Goal: Transaction & Acquisition: Purchase product/service

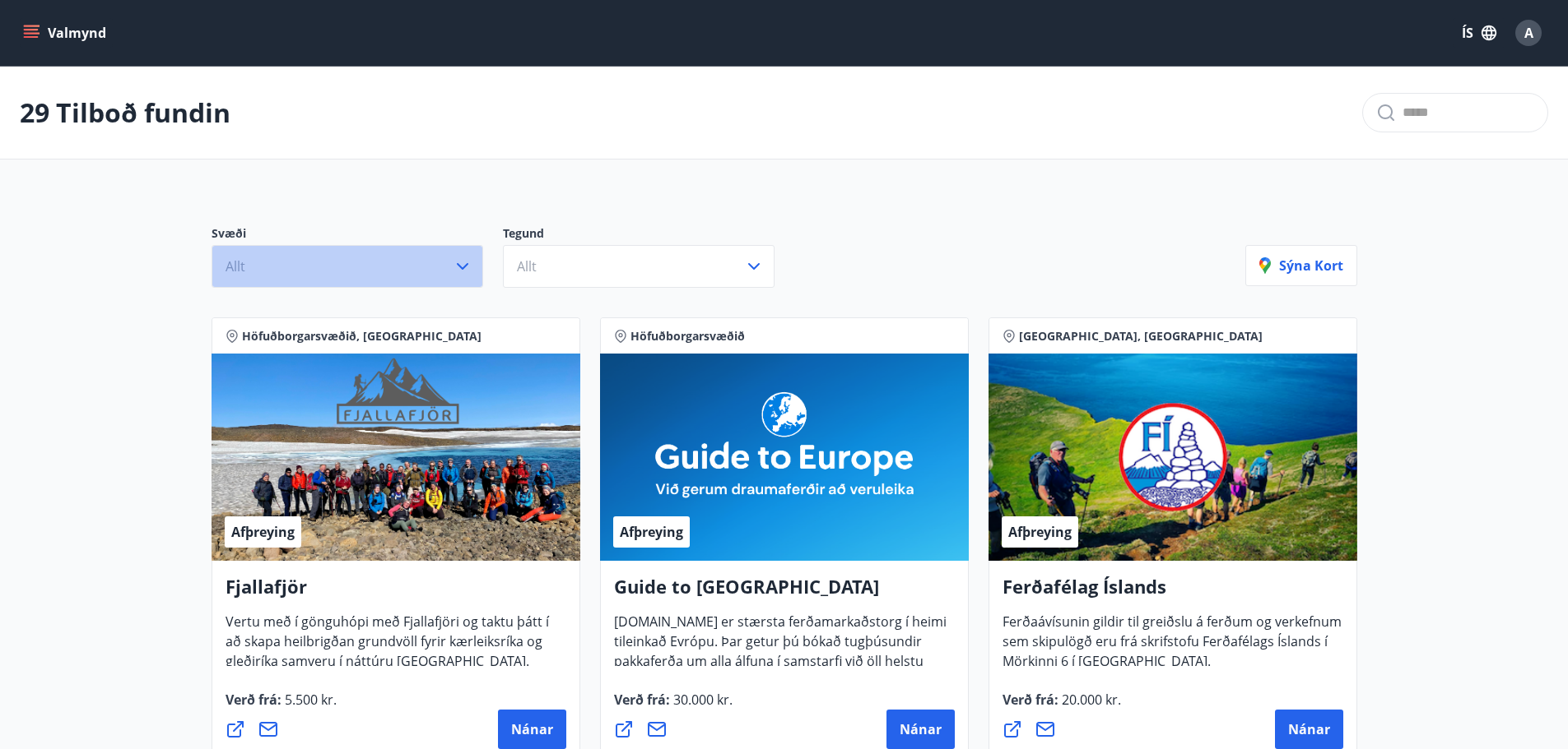
click at [303, 273] on button "Allt" at bounding box center [347, 266] width 272 height 43
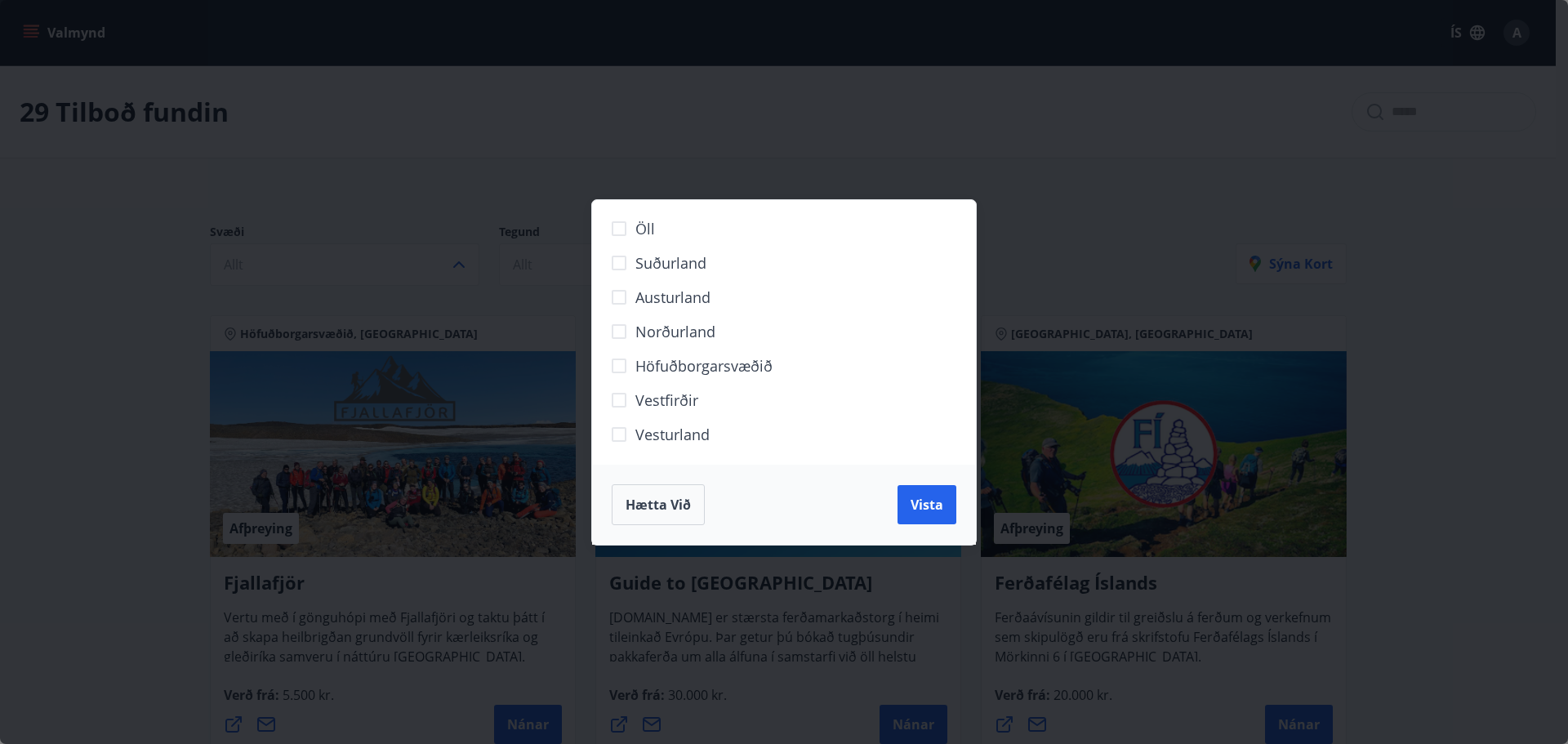
click at [677, 258] on span "Suðurland" at bounding box center [671, 263] width 71 height 21
click at [921, 503] on span "Vista" at bounding box center [927, 505] width 33 height 18
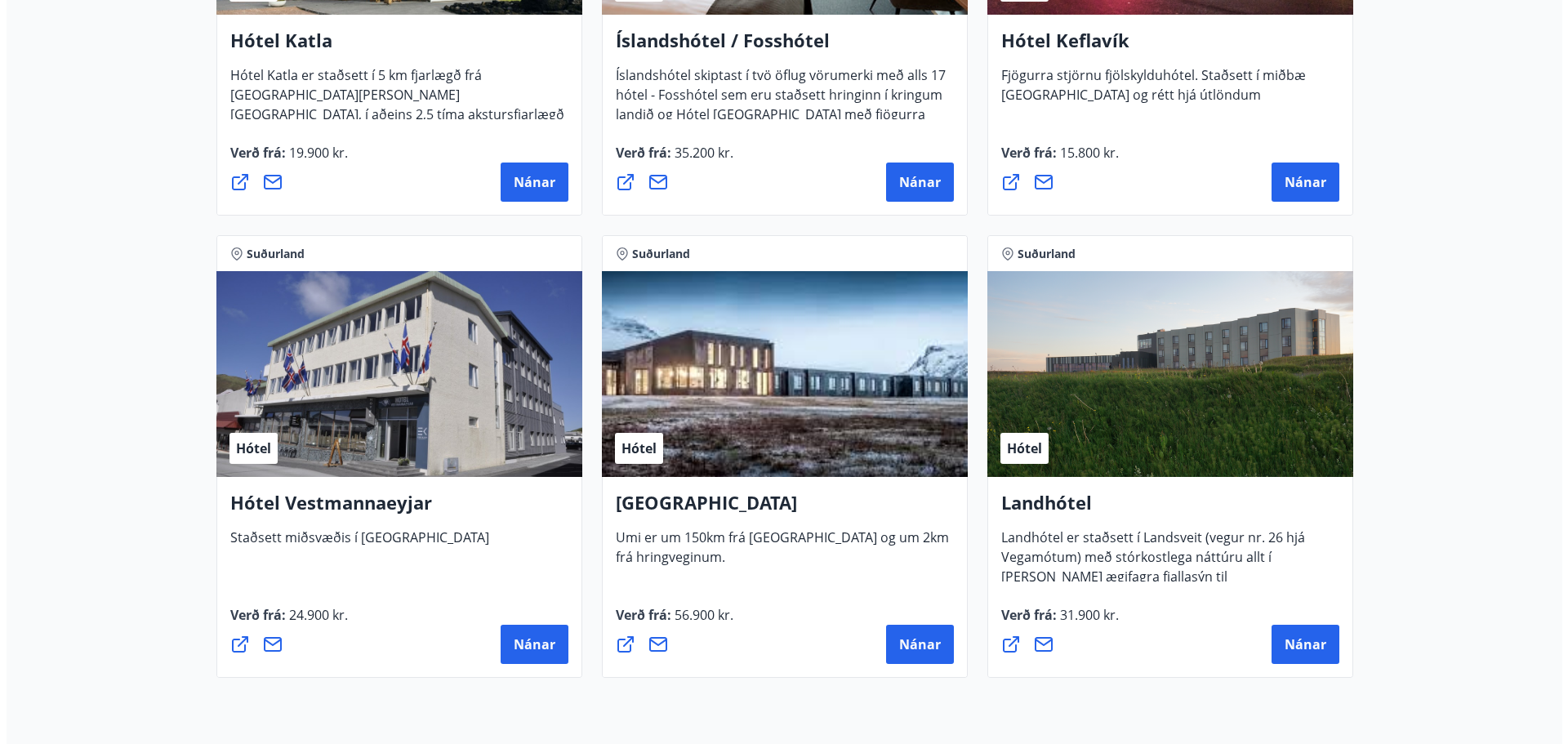
scroll to position [1197, 0]
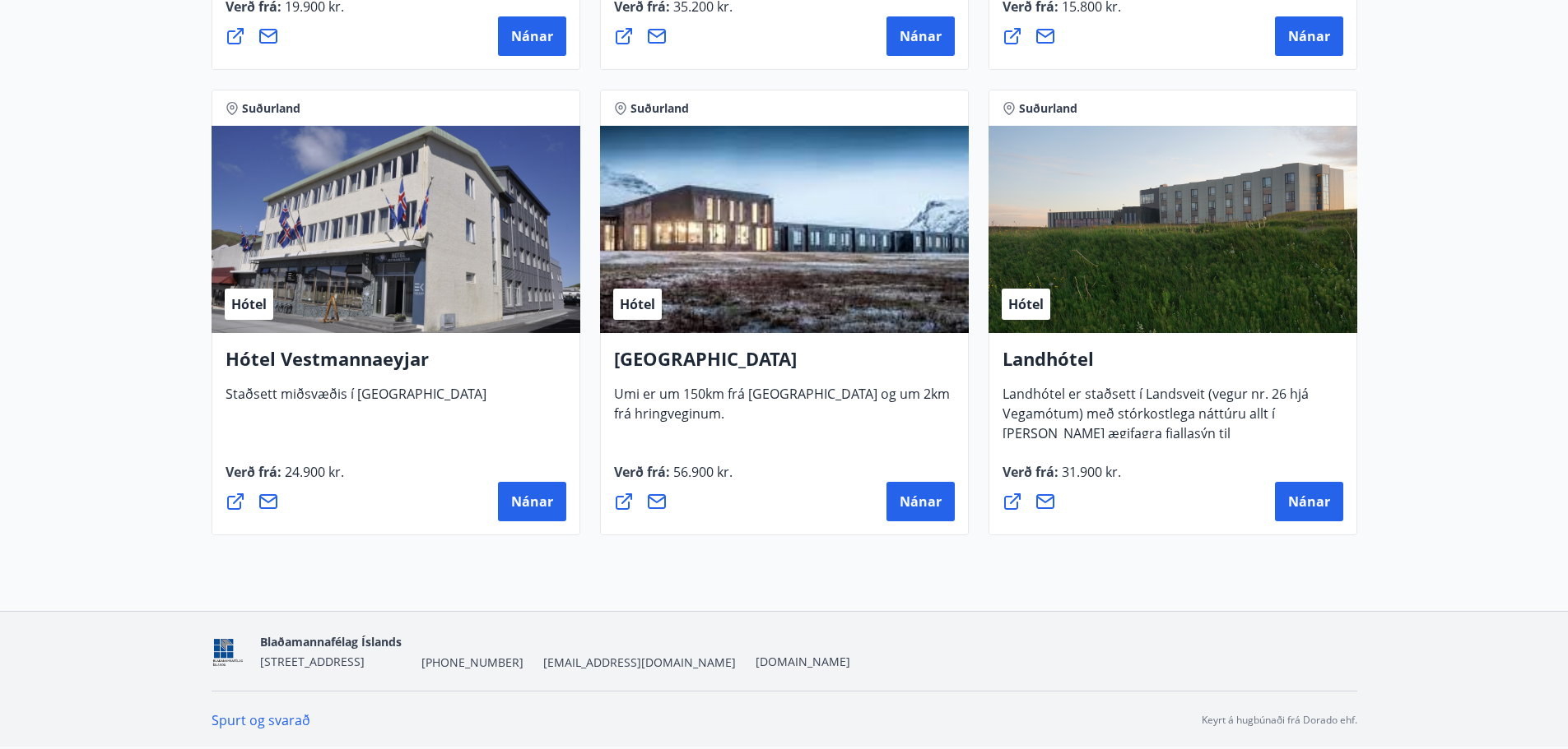
drag, startPoint x: 230, startPoint y: 501, endPoint x: 228, endPoint y: 521, distance: 20.1
click at [228, 521] on div "Hótel Vestmannaeyjar Staðsett miðsvæðis í Vestmannaeyjum Verð frá : 24.900 kr. …" at bounding box center [396, 435] width 369 height 203
click at [234, 511] on icon at bounding box center [235, 501] width 20 height 20
click at [539, 500] on span "Nánar" at bounding box center [532, 501] width 42 height 18
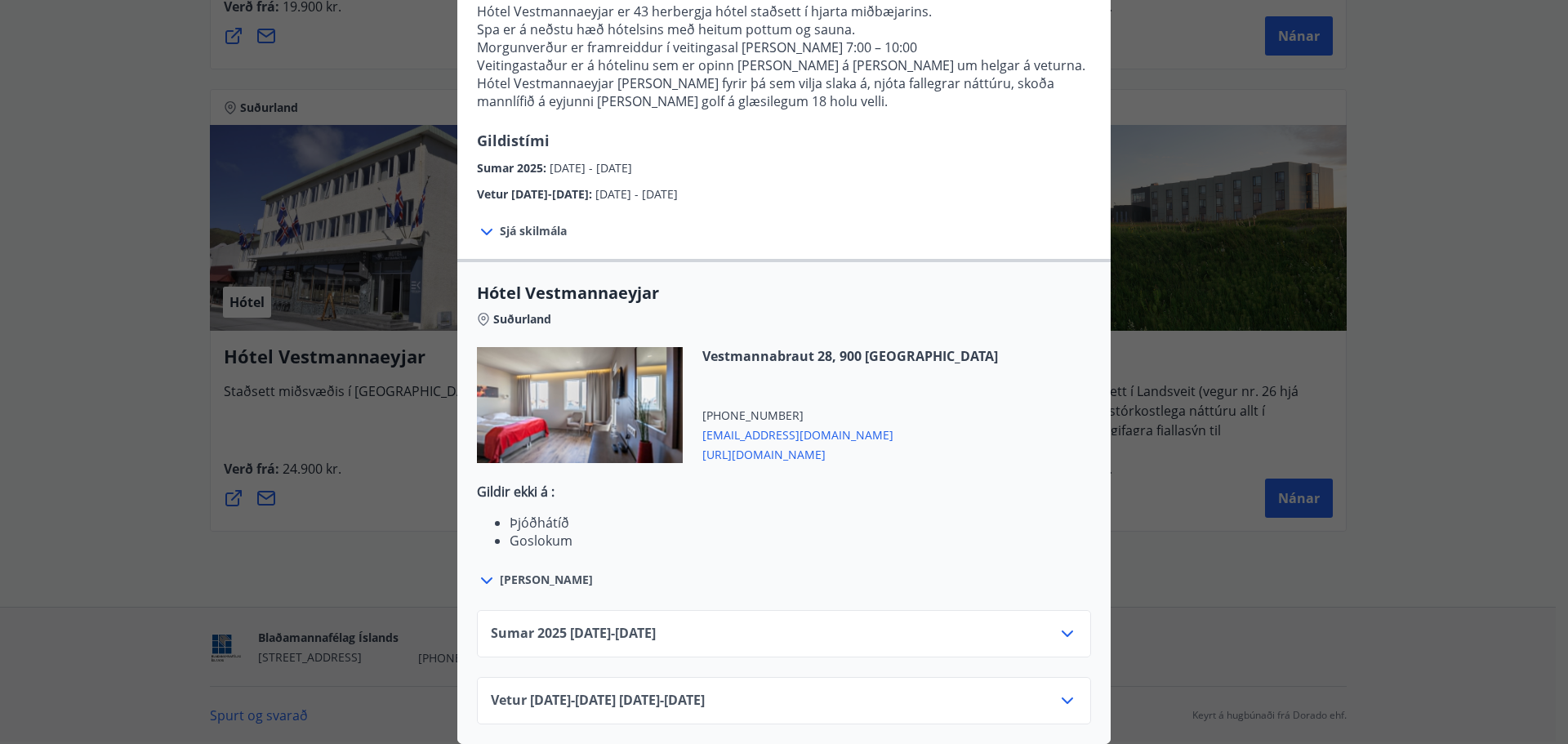
scroll to position [277, 0]
click at [656, 632] on div "Sumar 2025 01.05.25 - 30.09.25" at bounding box center [784, 641] width 586 height 33
click at [1066, 628] on icon at bounding box center [1067, 634] width 20 height 20
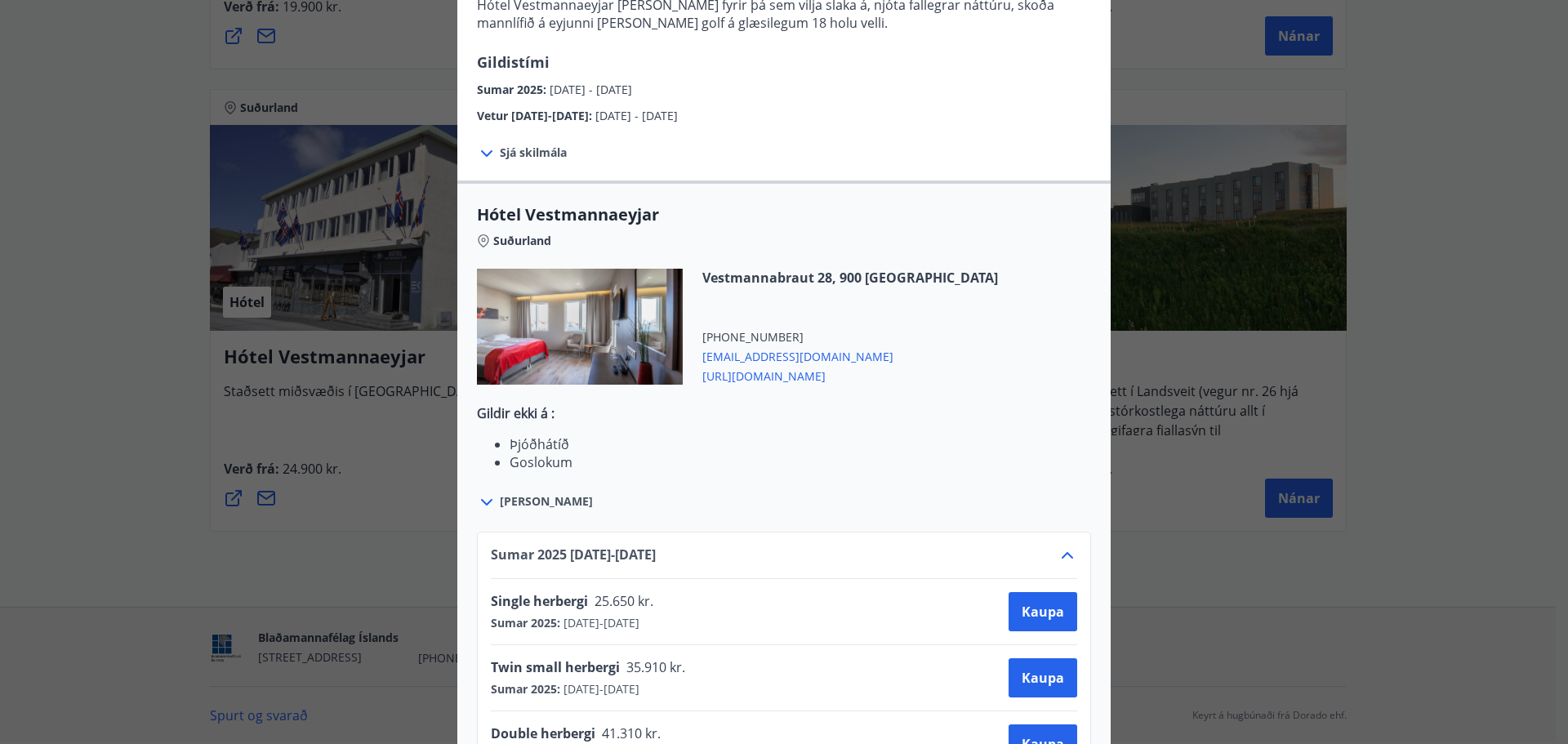
scroll to position [476, 0]
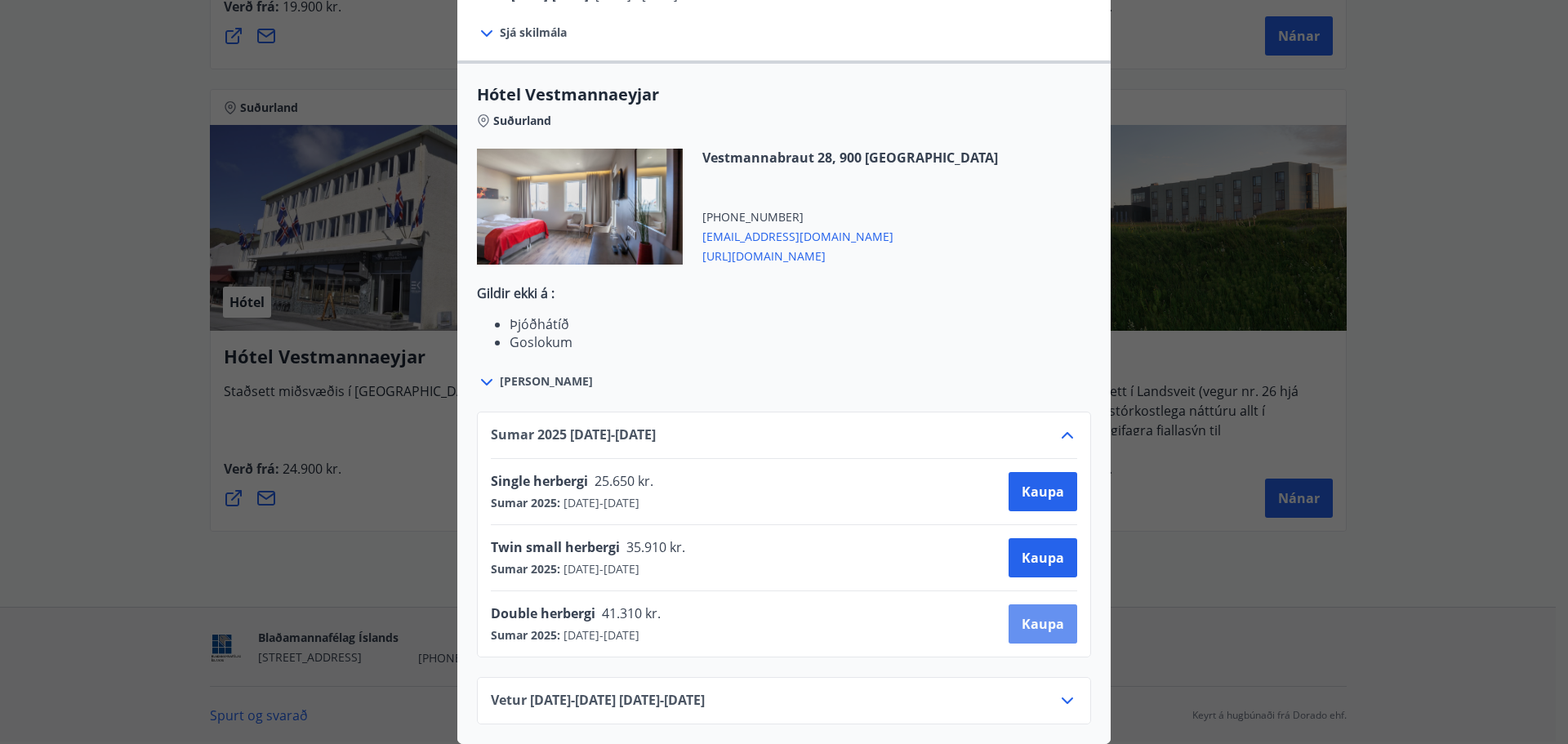
click at [1045, 615] on span "Kaupa" at bounding box center [1043, 623] width 42 height 18
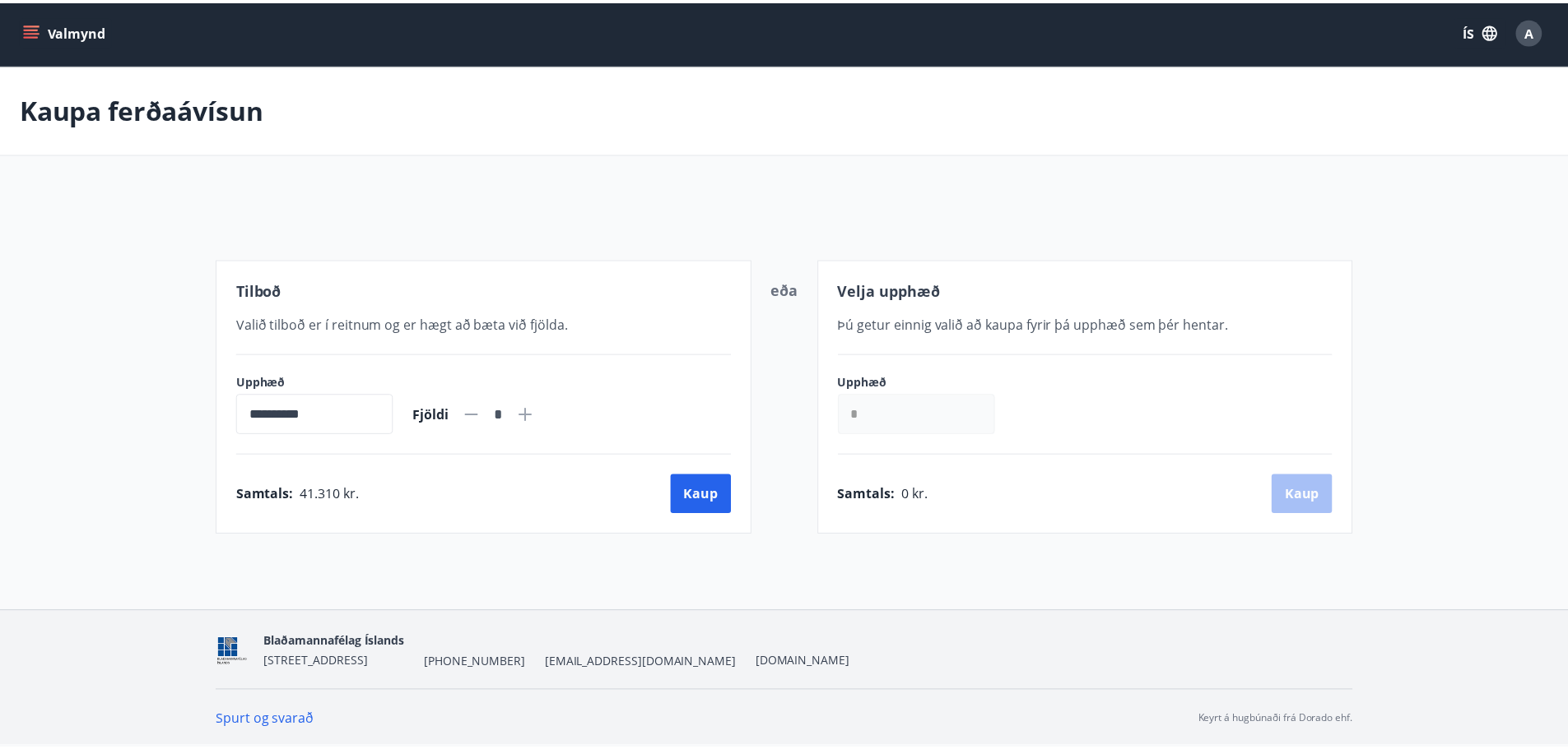
scroll to position [3, 0]
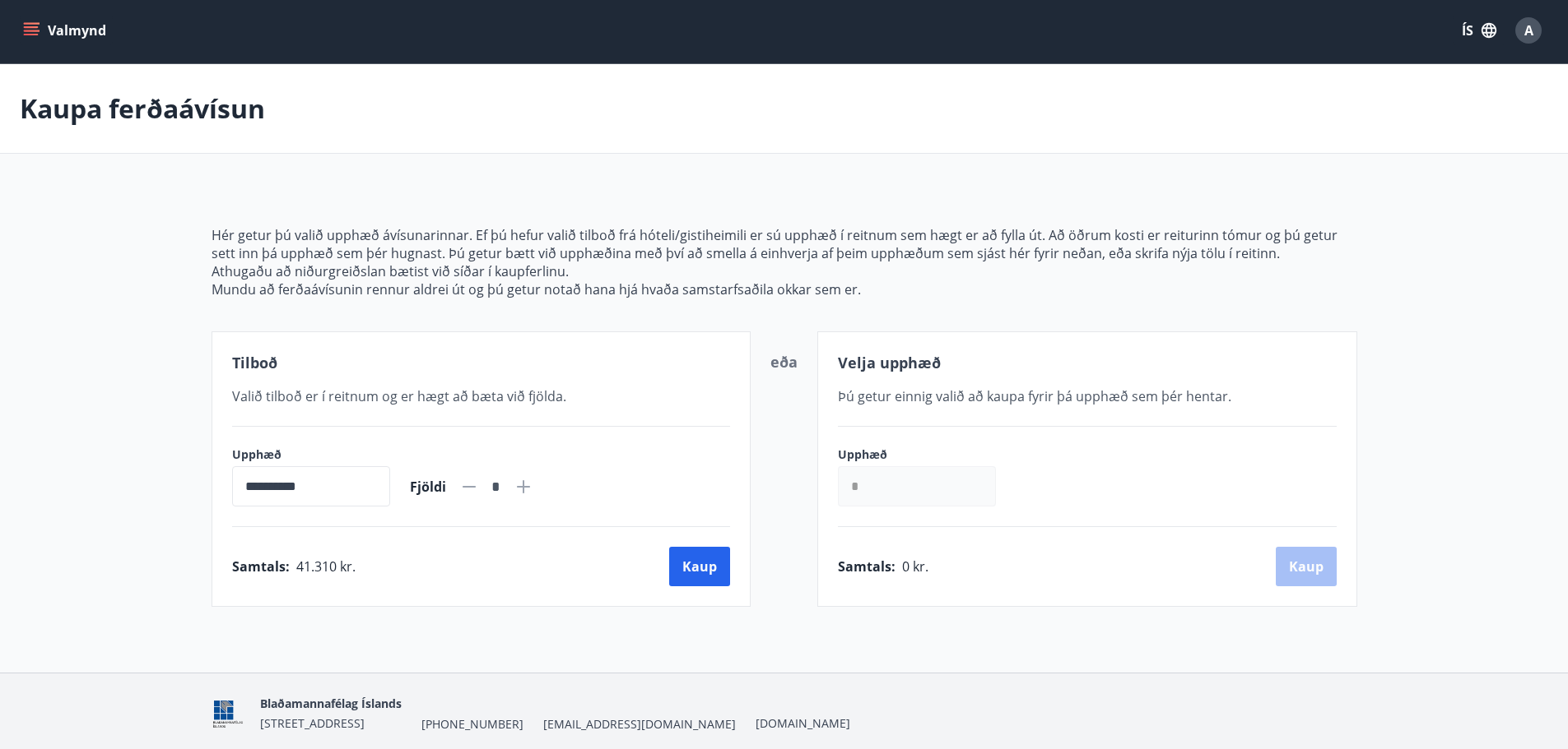
click at [722, 569] on button "Kaup" at bounding box center [700, 567] width 61 height 39
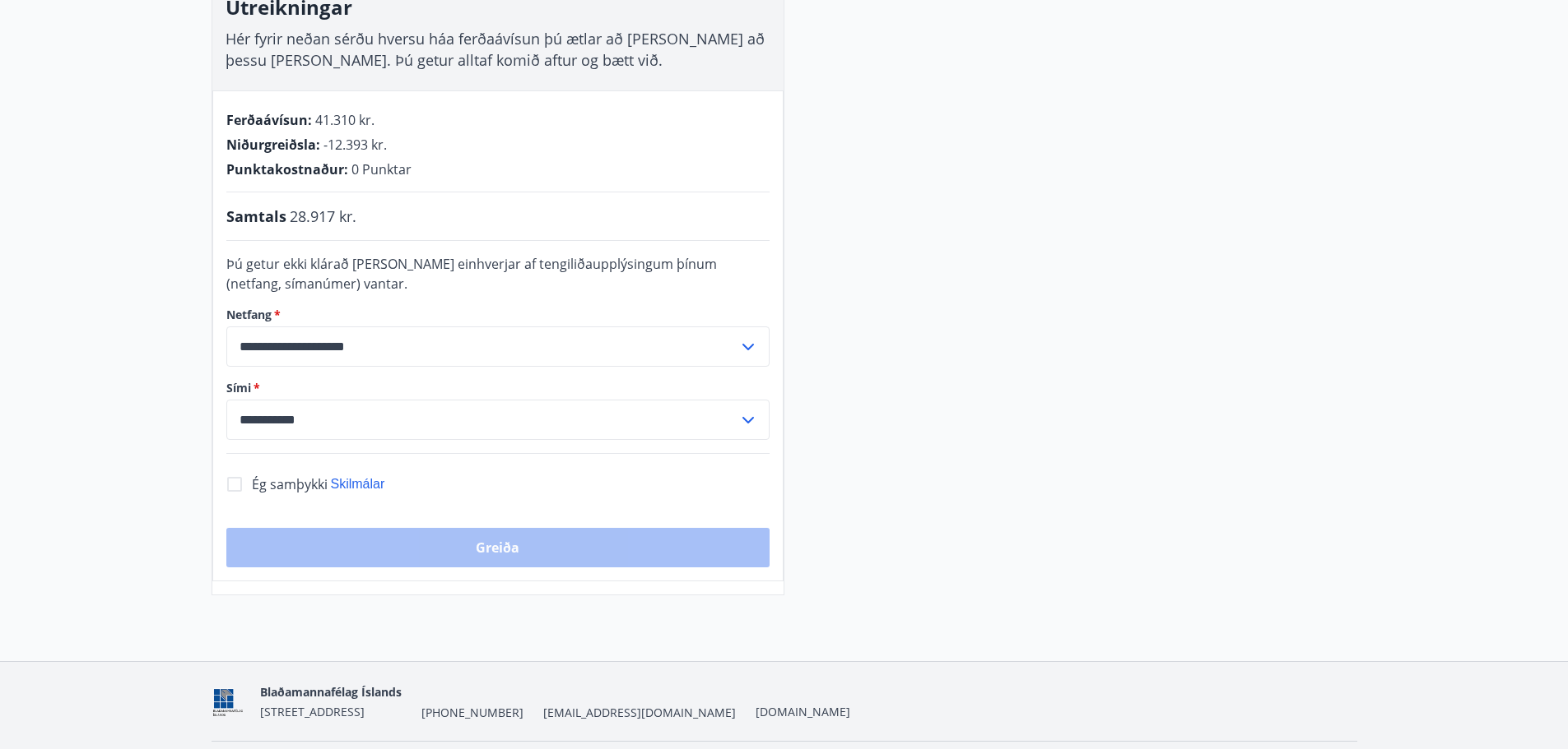
scroll to position [332, 0]
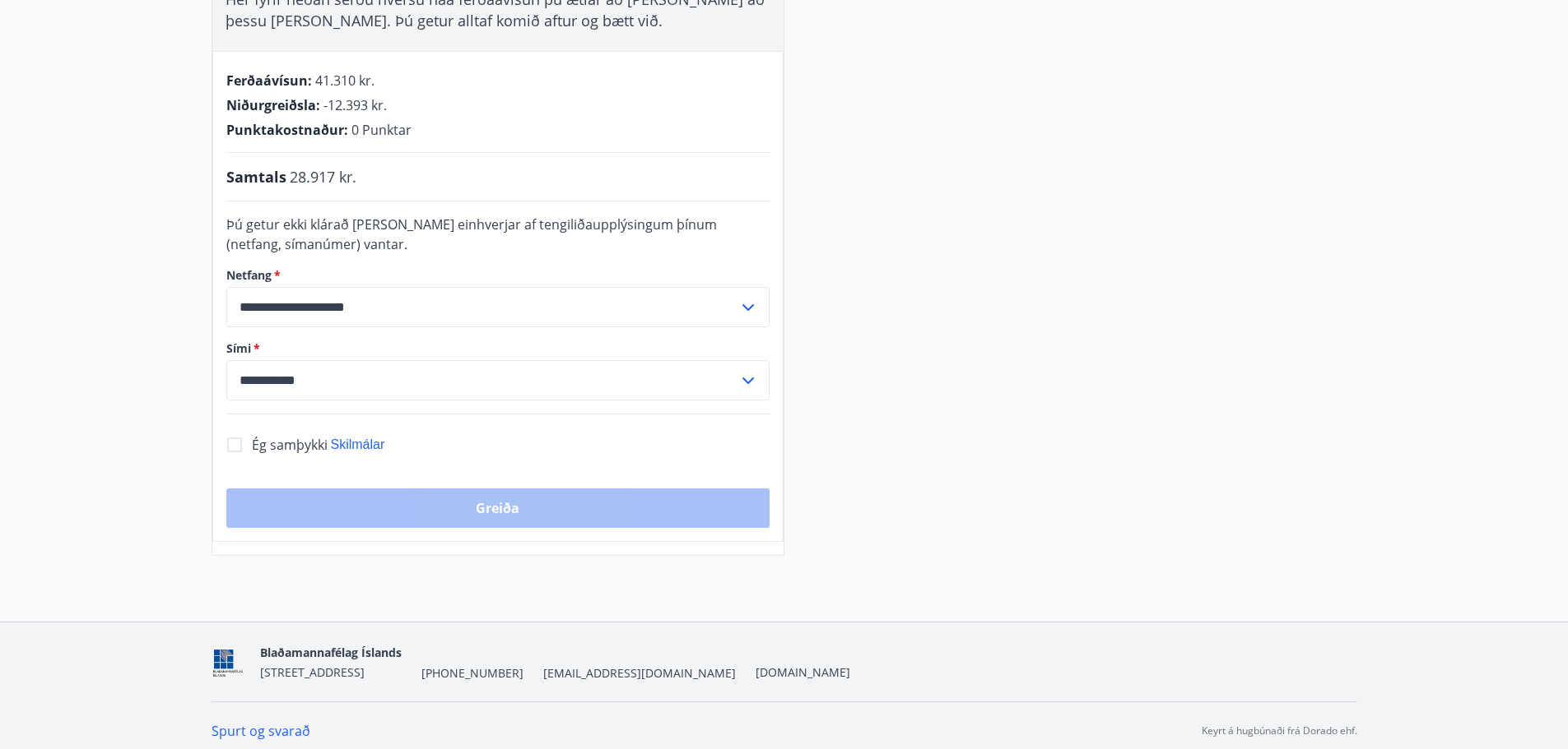
drag, startPoint x: 263, startPoint y: 456, endPoint x: 253, endPoint y: 453, distance: 10.4
click at [261, 456] on div "Ég samþykki Skilmálar" at bounding box center [318, 445] width 134 height 35
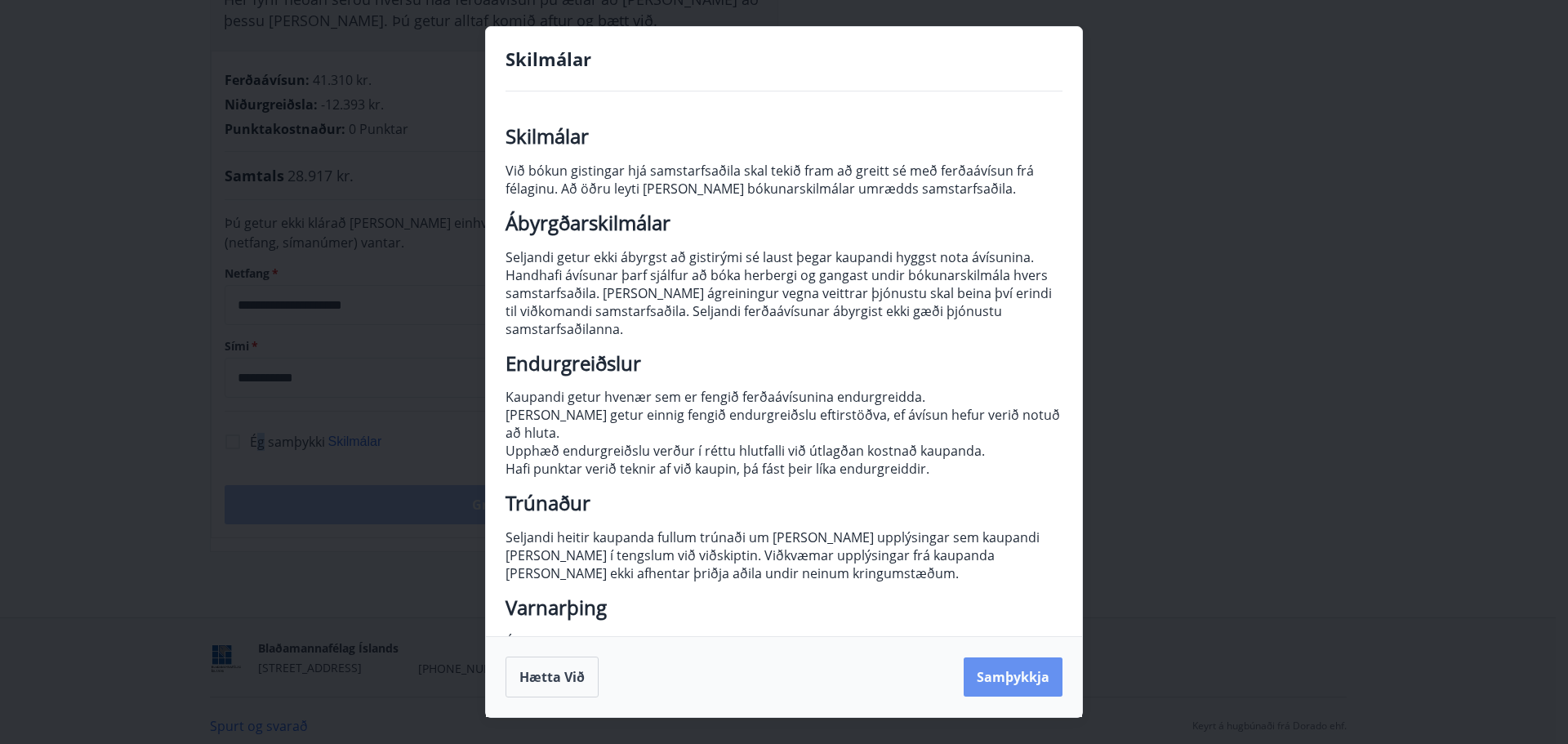
click at [1023, 682] on button "Samþykkja" at bounding box center [1013, 676] width 99 height 39
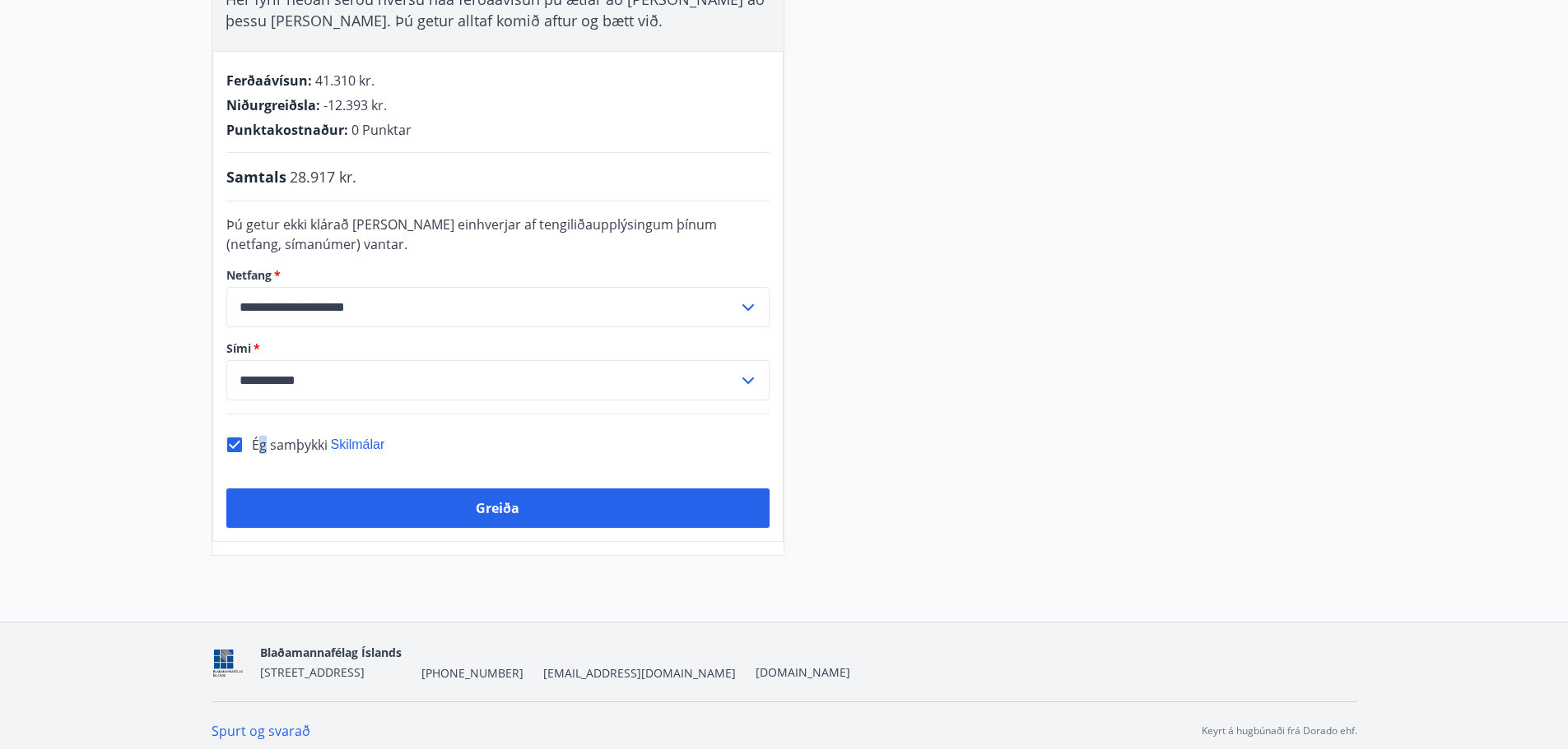
click at [612, 516] on button "Greiða" at bounding box center [498, 508] width 543 height 39
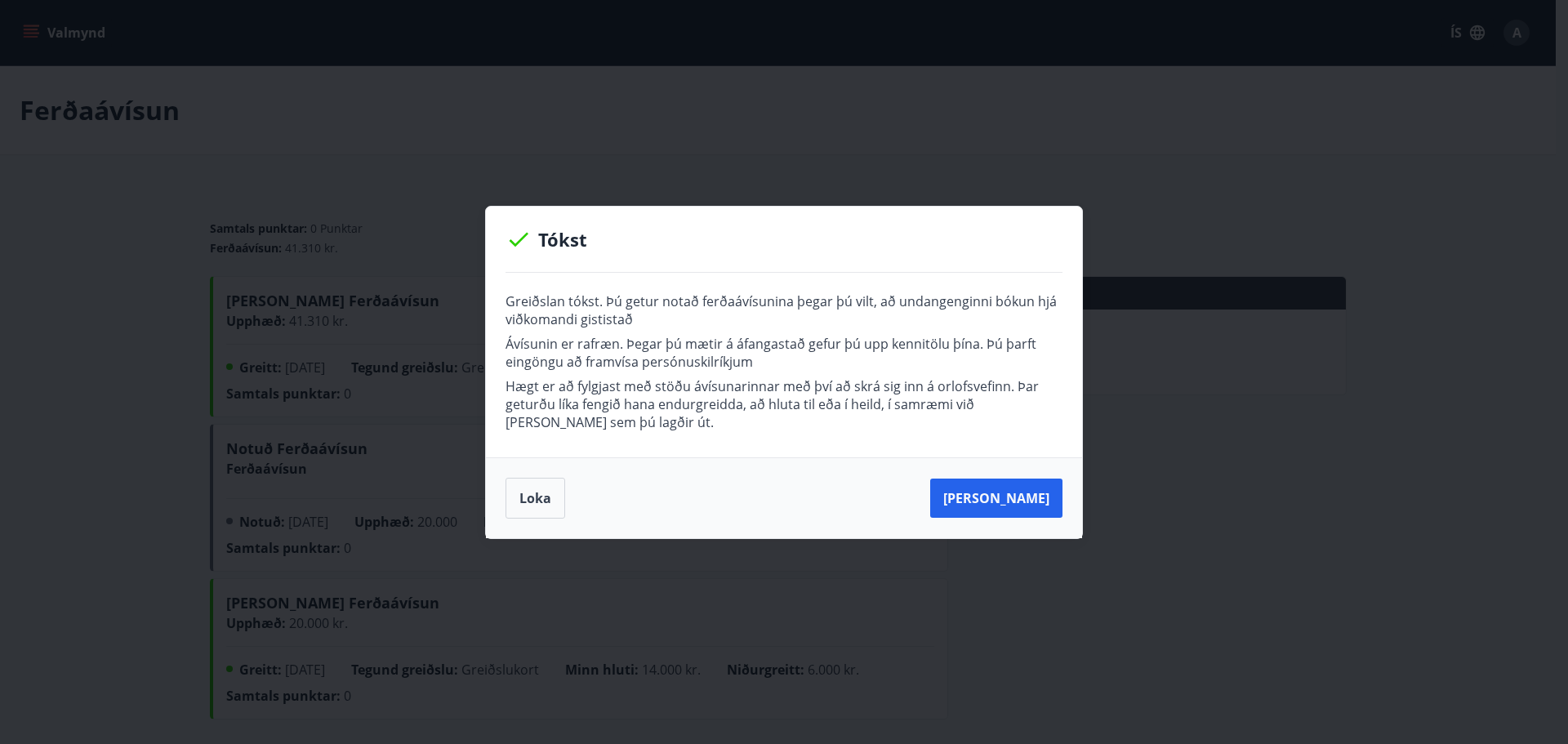
drag, startPoint x: 1017, startPoint y: 501, endPoint x: 531, endPoint y: 515, distance: 486.2
click at [536, 529] on div "[PERSON_NAME]" at bounding box center [784, 498] width 596 height 81
click at [531, 515] on button "Loka" at bounding box center [535, 498] width 60 height 41
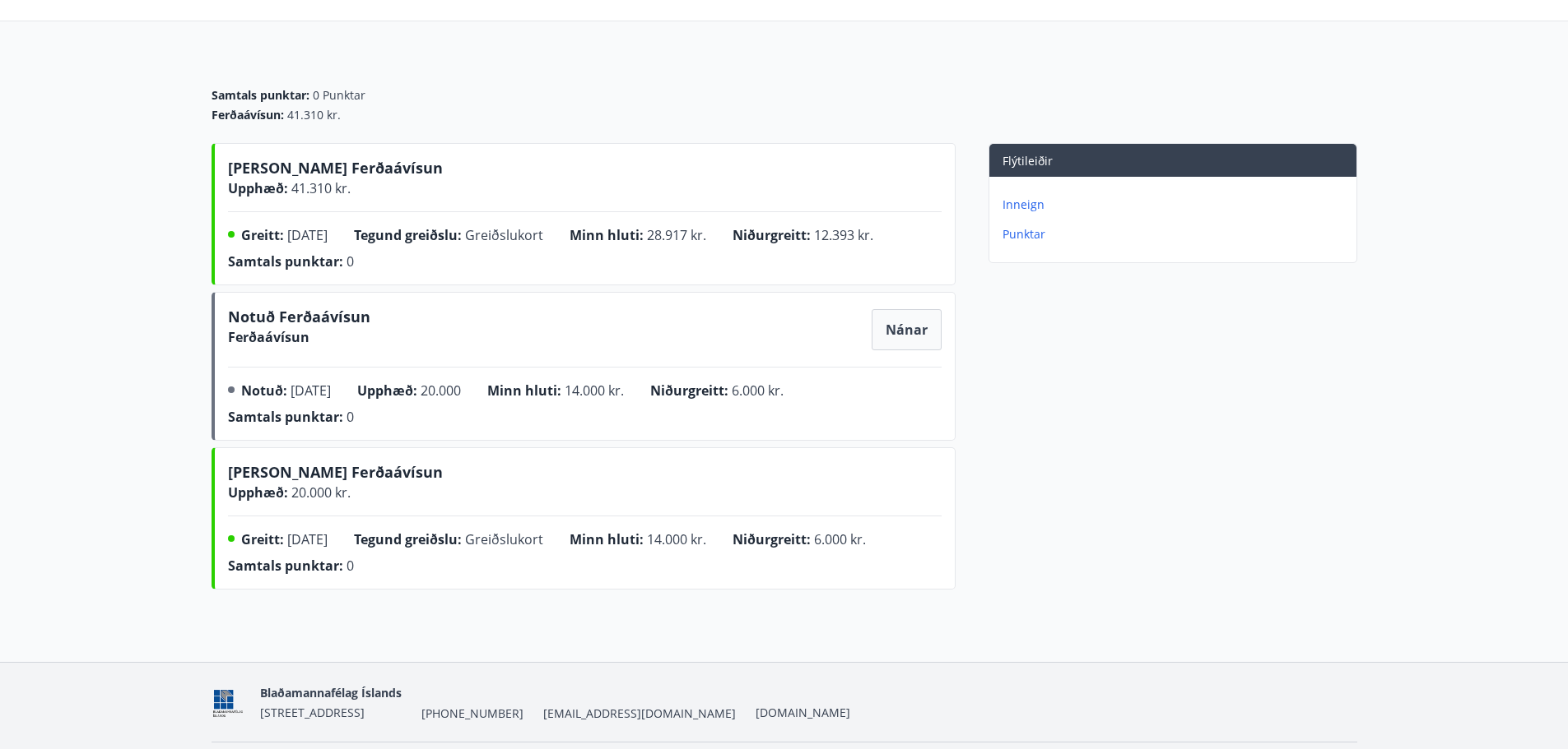
scroll to position [186, 0]
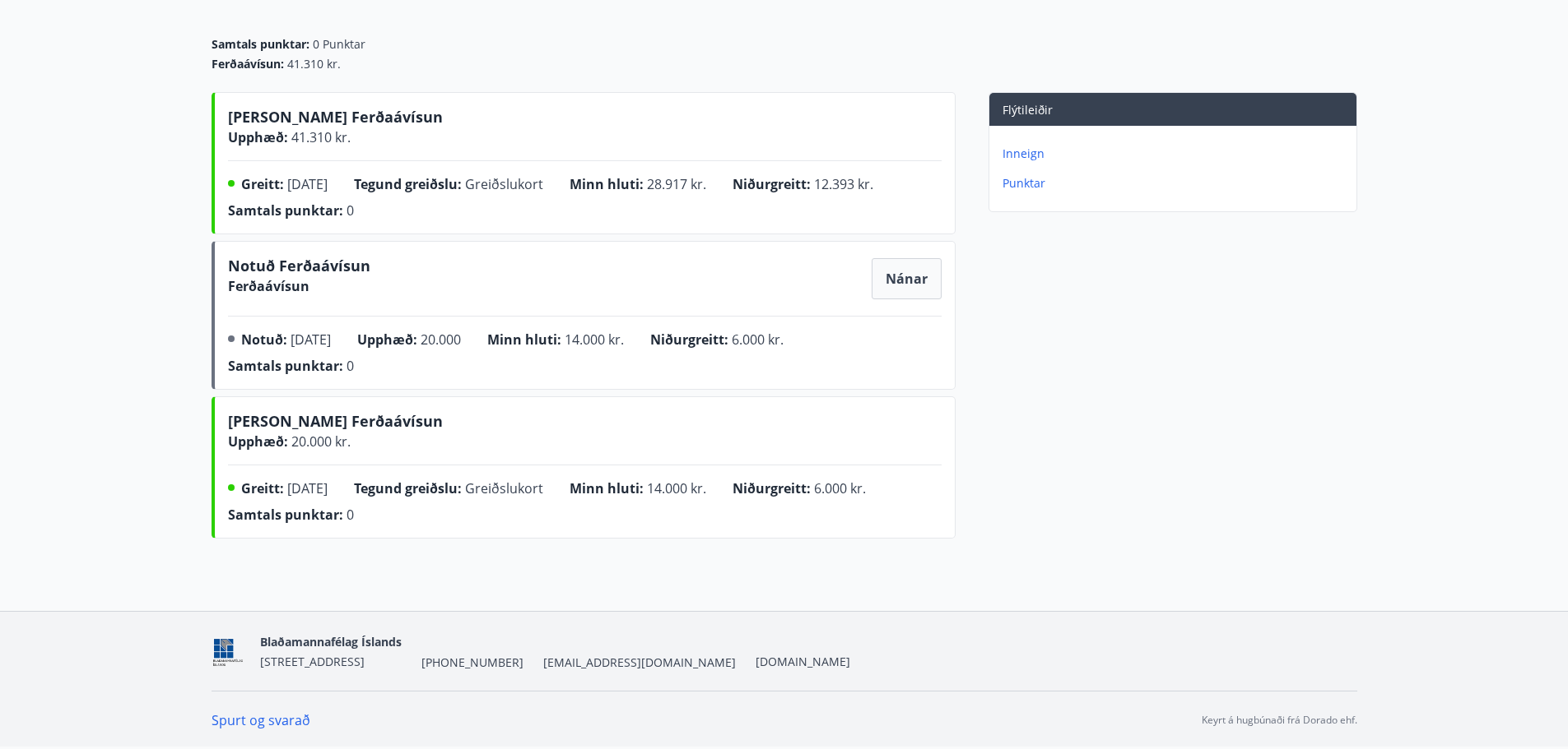
click at [315, 152] on div "[PERSON_NAME] Ferðaávísun Upphæð : 41.310 kr. Greitt : [DATE] Tegund greiðslu :…" at bounding box center [584, 167] width 714 height 120
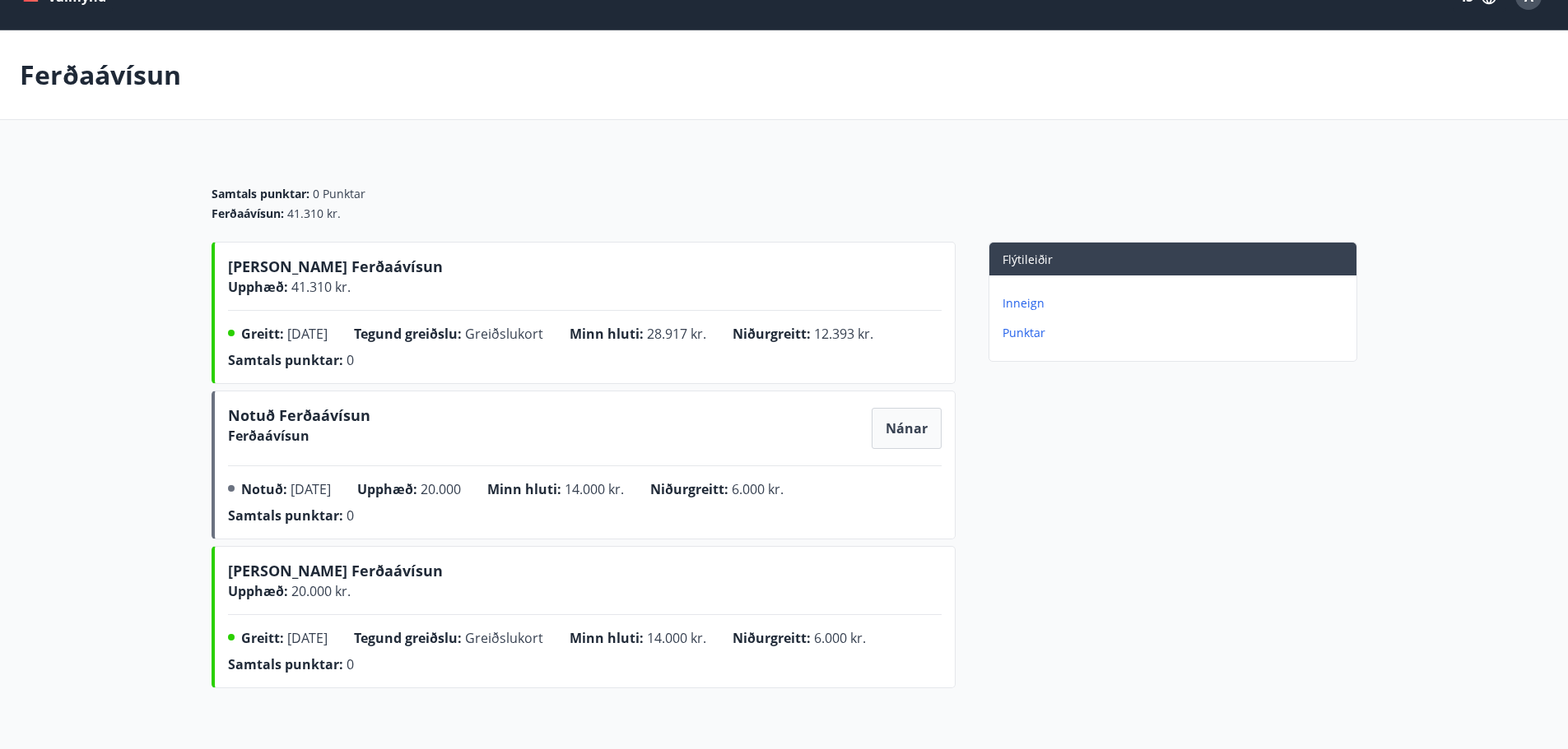
scroll to position [21, 0]
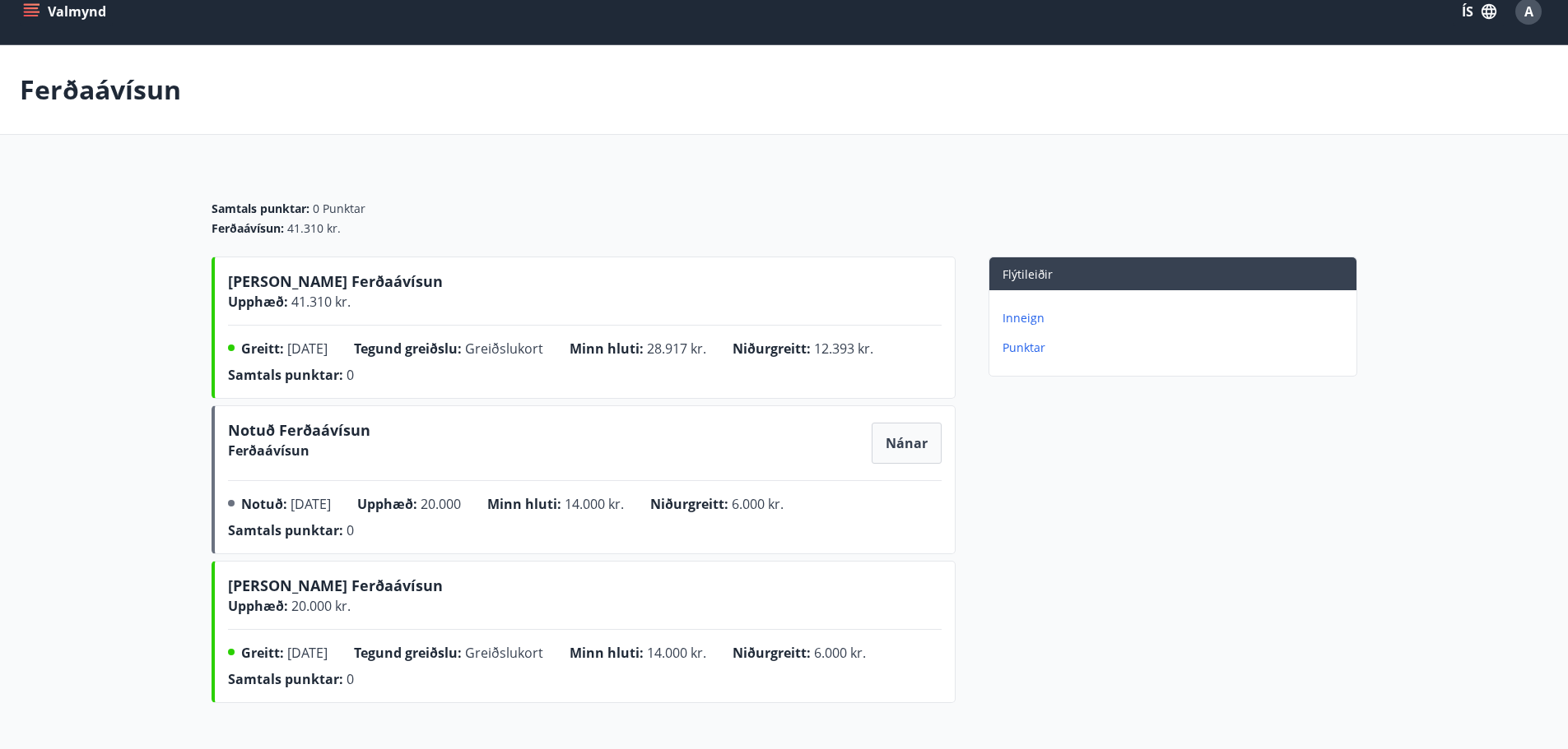
click at [1026, 313] on p "Inneign" at bounding box center [1176, 318] width 348 height 17
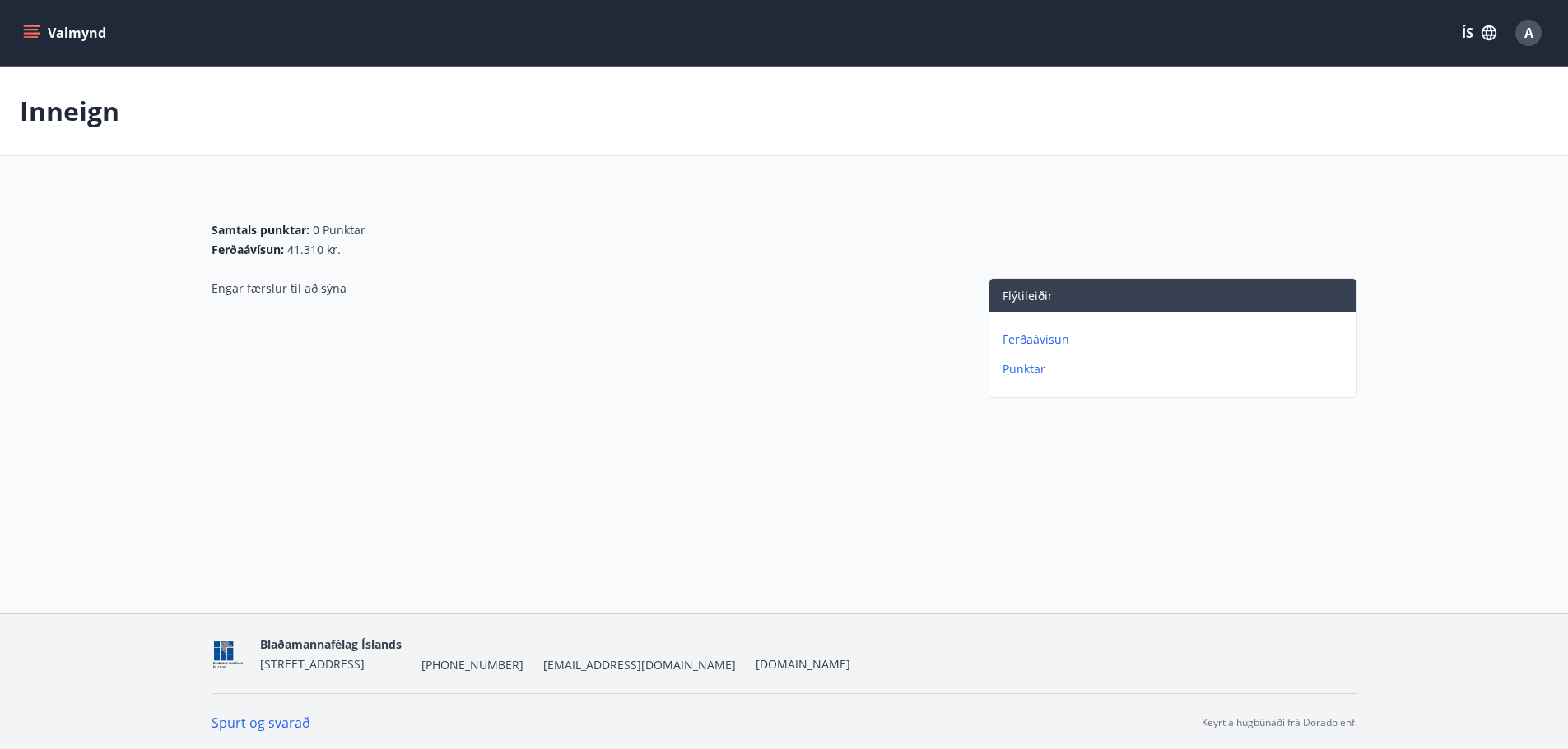
click at [1022, 375] on p "Punktar" at bounding box center [1176, 369] width 348 height 17
click at [41, 27] on button "Valmynd" at bounding box center [66, 33] width 93 height 30
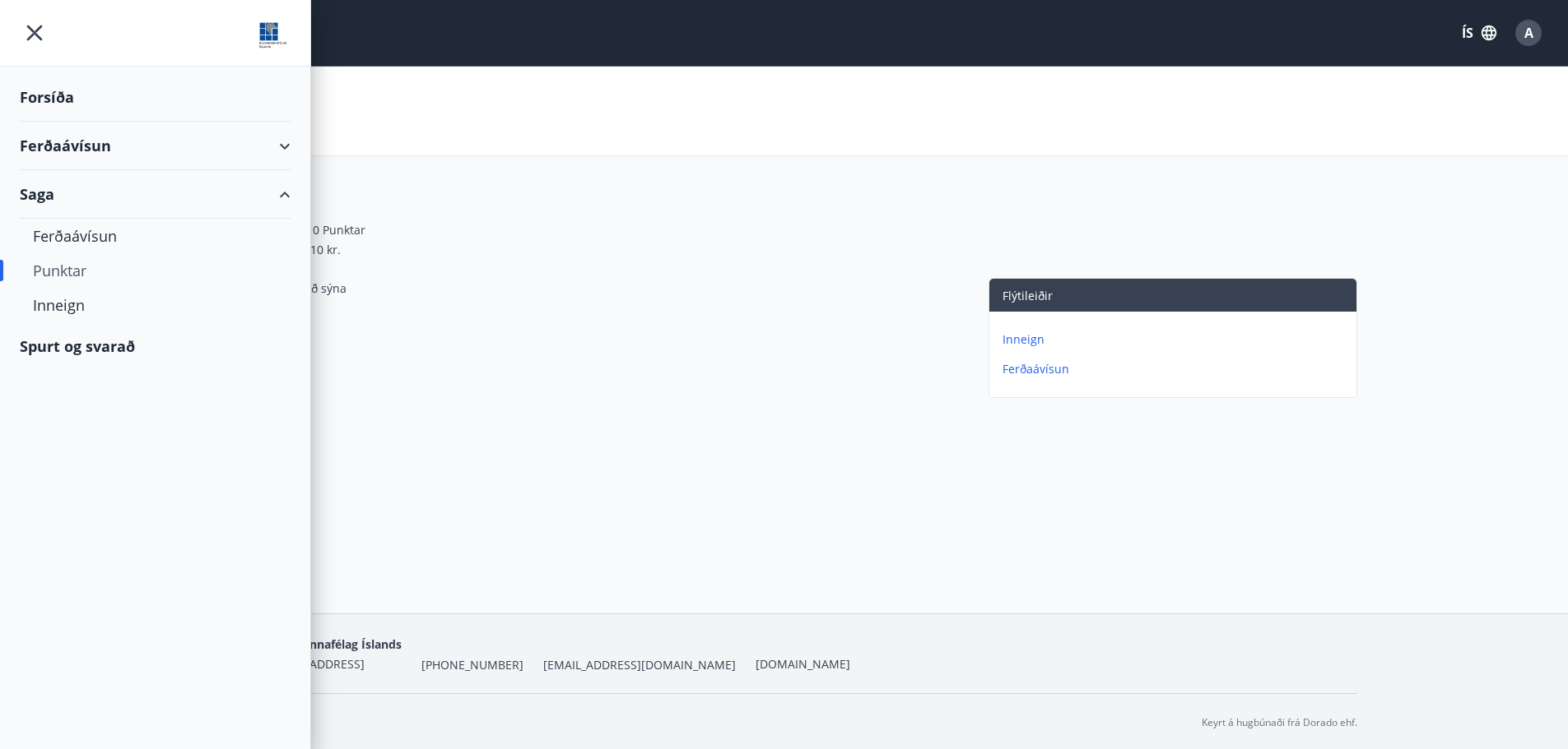
click at [92, 230] on div "Ferðaávísun" at bounding box center [155, 237] width 245 height 35
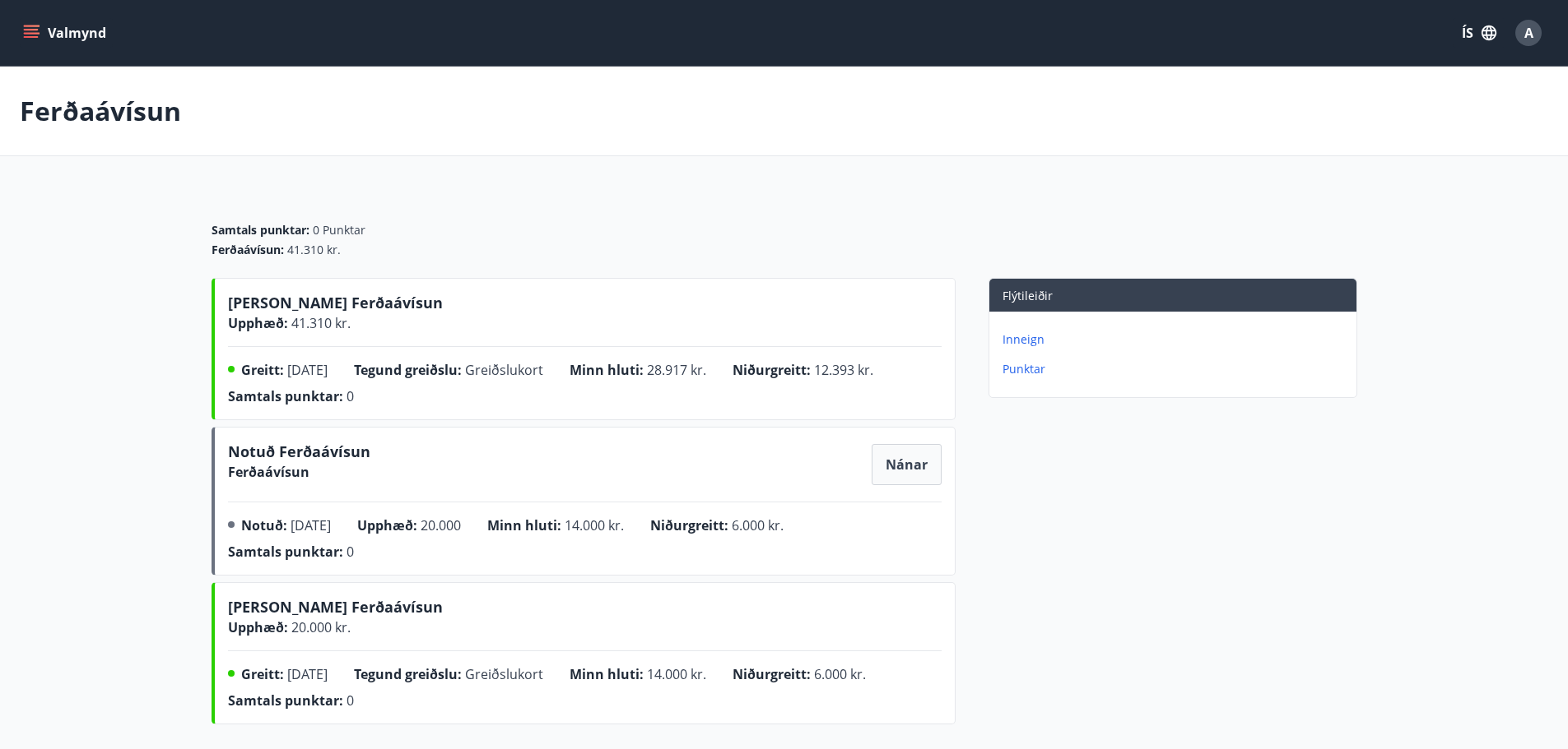
click at [328, 368] on span "13.08.2025" at bounding box center [307, 370] width 40 height 18
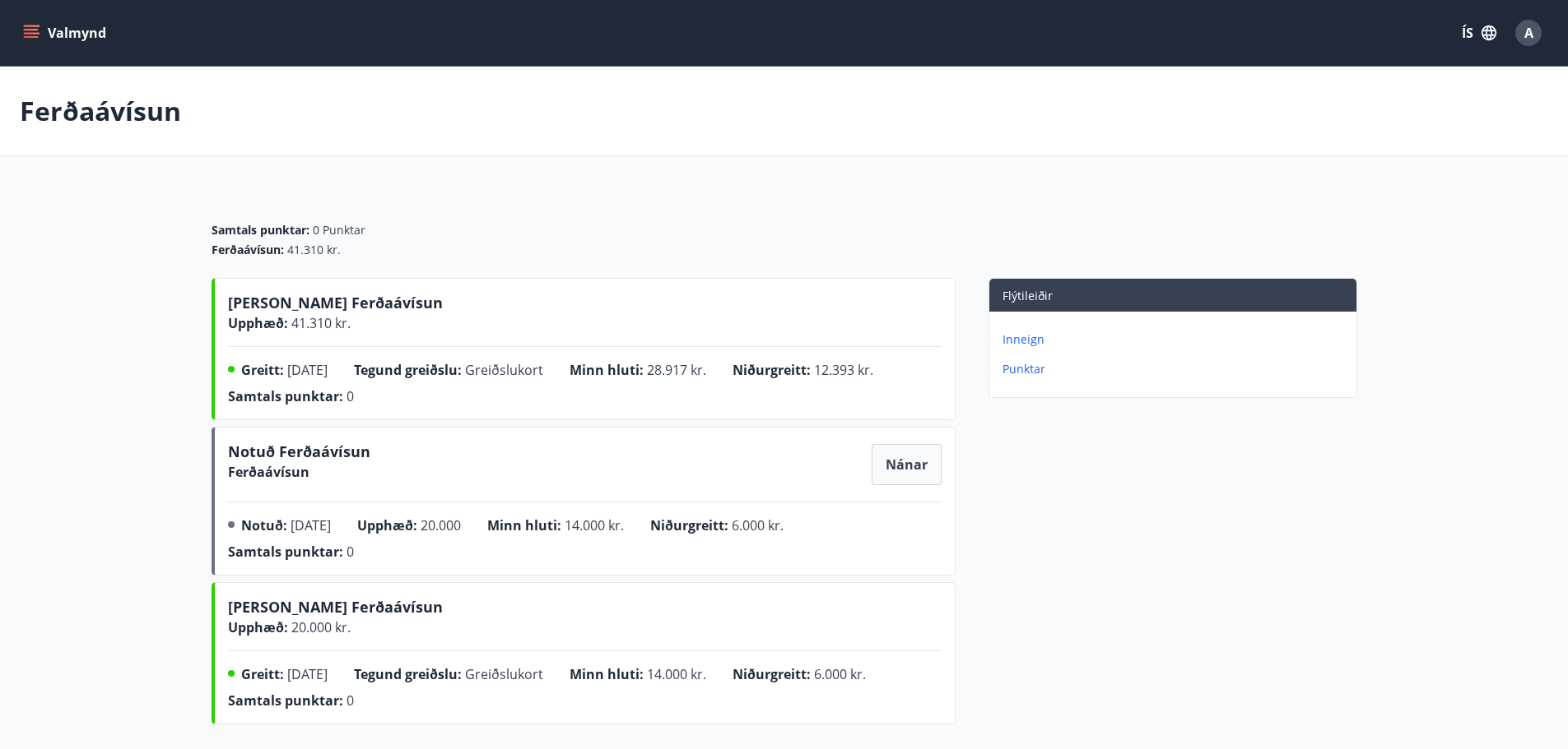
click at [441, 376] on span "Tegund greiðslu :" at bounding box center [407, 370] width 107 height 18
click at [38, 34] on icon "menu" at bounding box center [32, 33] width 18 height 2
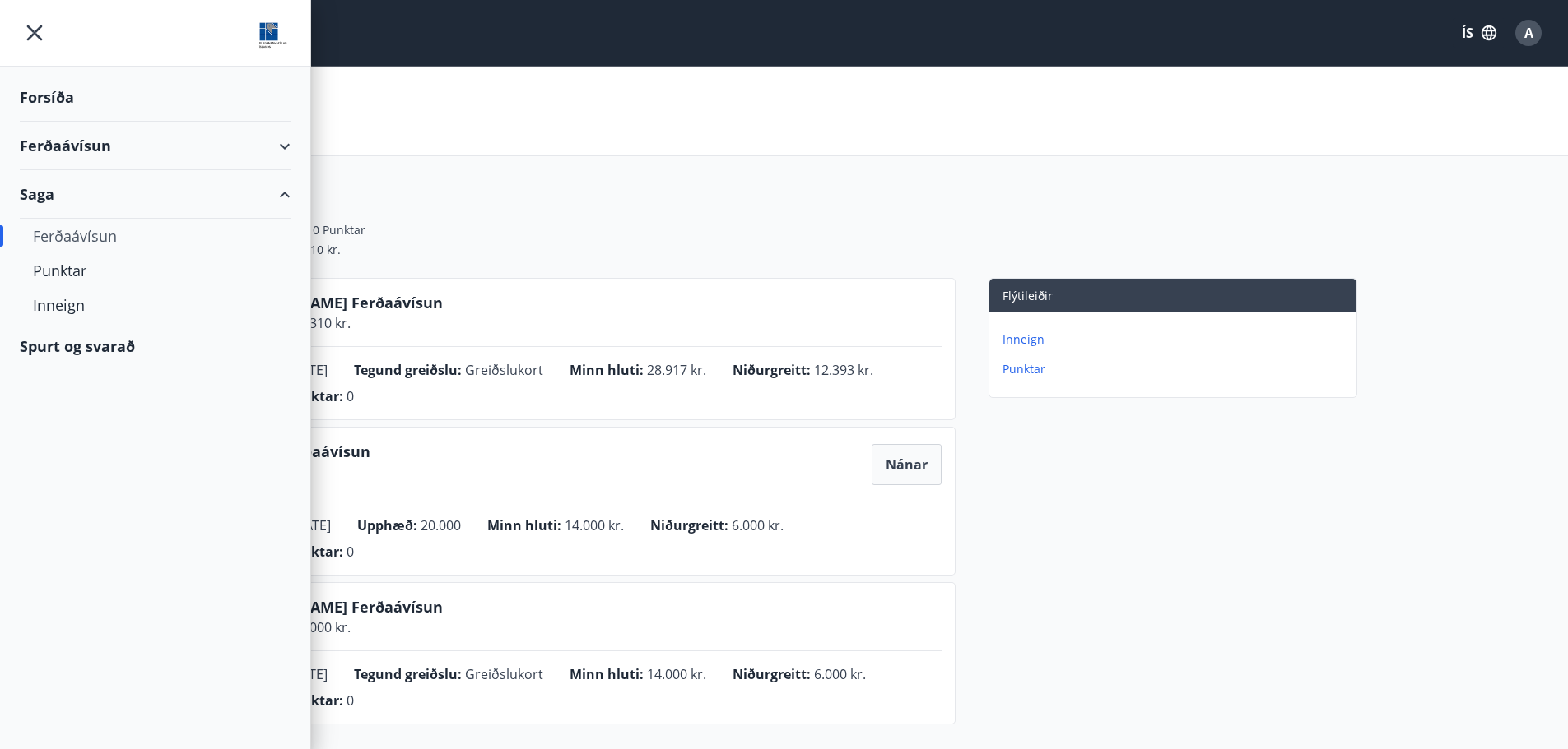
click at [71, 103] on div "Forsíða" at bounding box center [155, 98] width 271 height 49
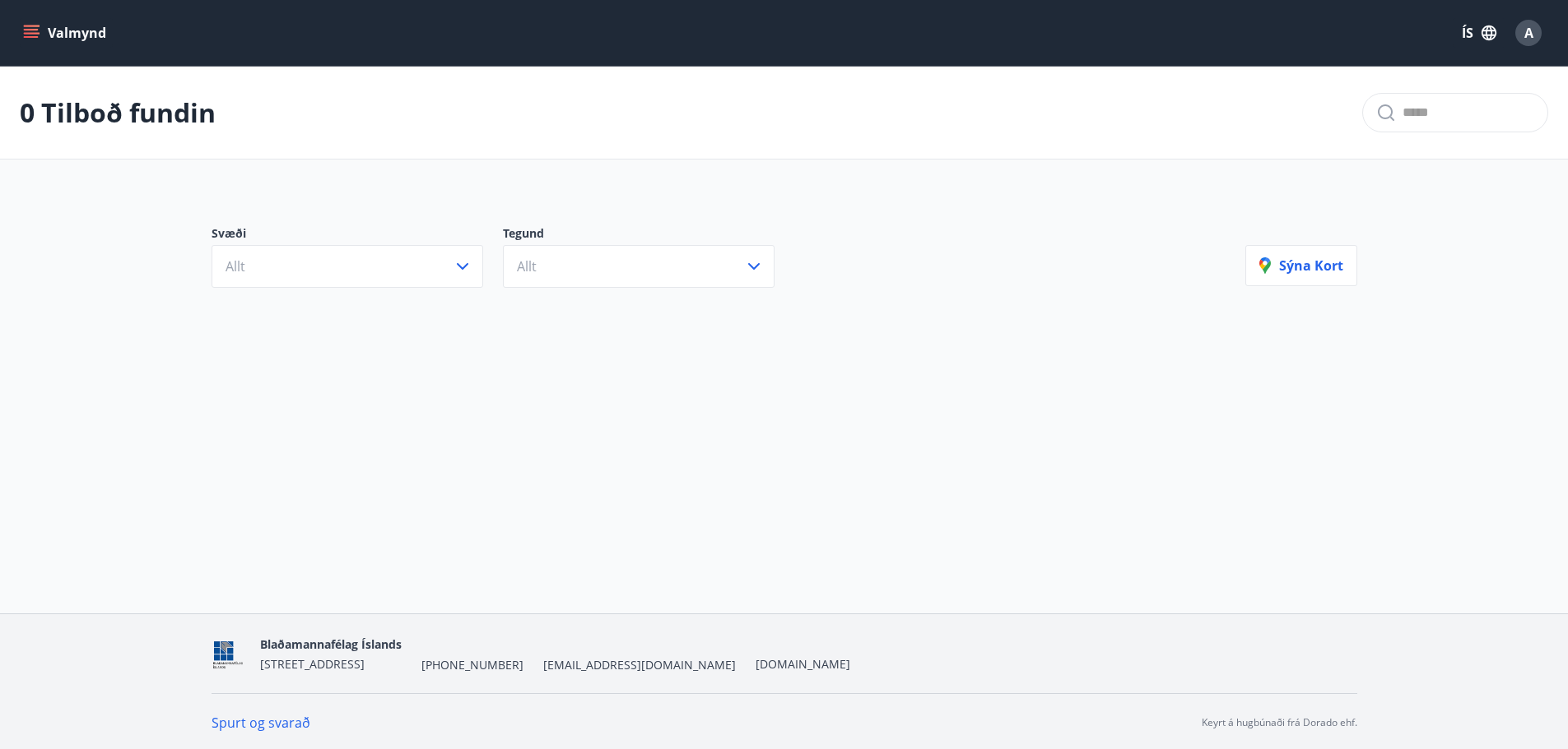
click at [389, 258] on button "Allt" at bounding box center [347, 266] width 272 height 43
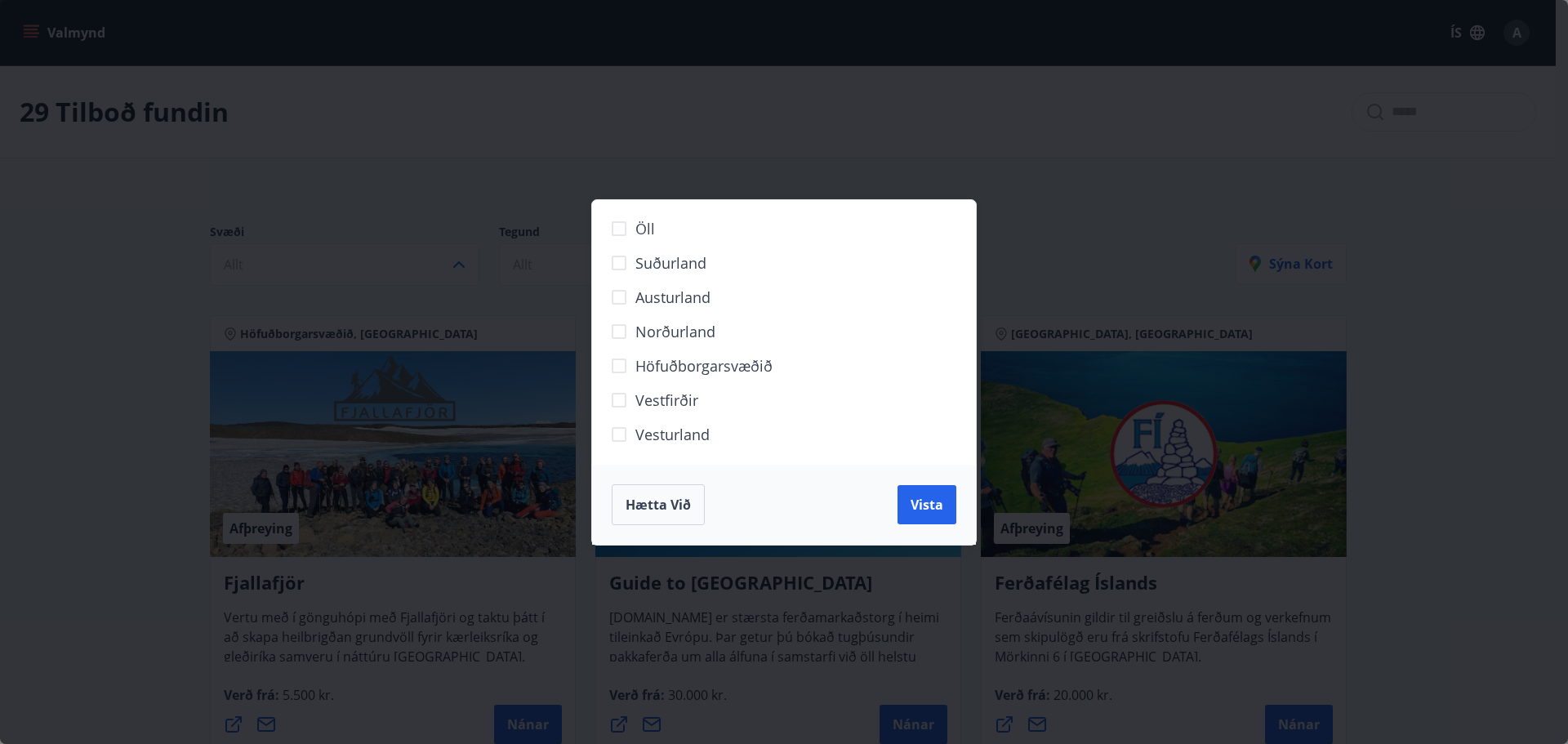
click at [678, 255] on span "Suðurland" at bounding box center [671, 263] width 71 height 21
click at [945, 512] on button "Vista" at bounding box center [927, 505] width 59 height 39
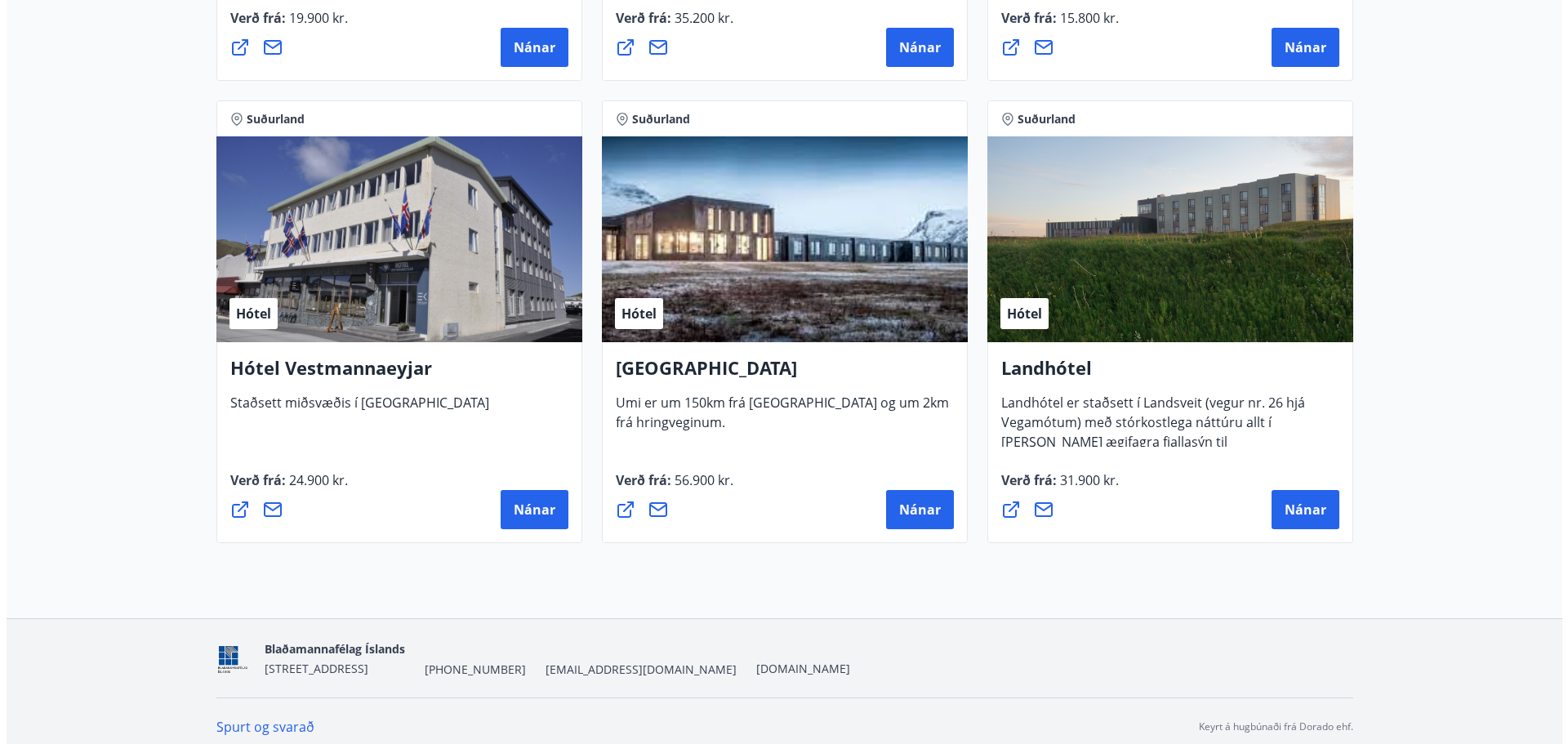
scroll to position [1197, 0]
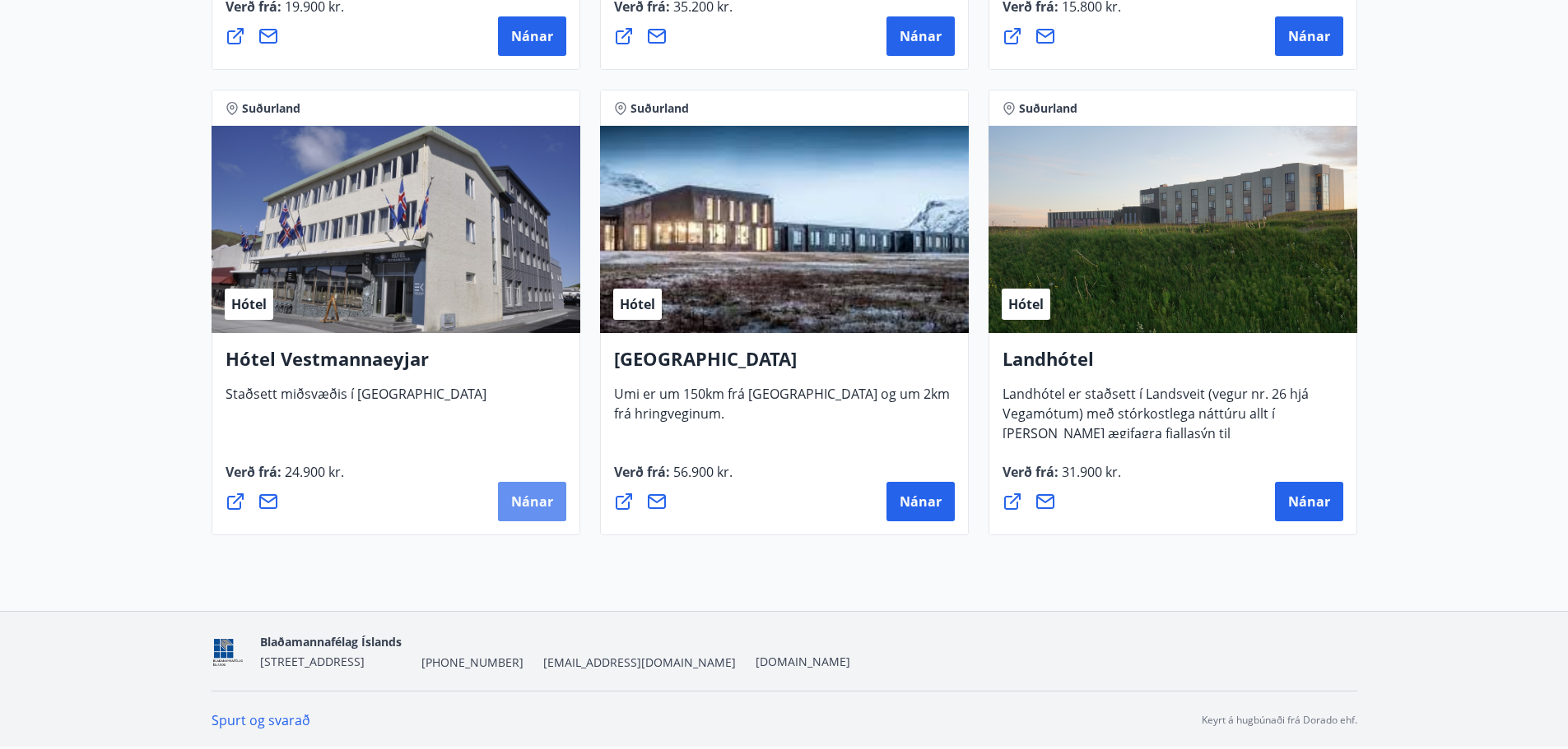
click at [537, 515] on button "Nánar" at bounding box center [532, 501] width 68 height 39
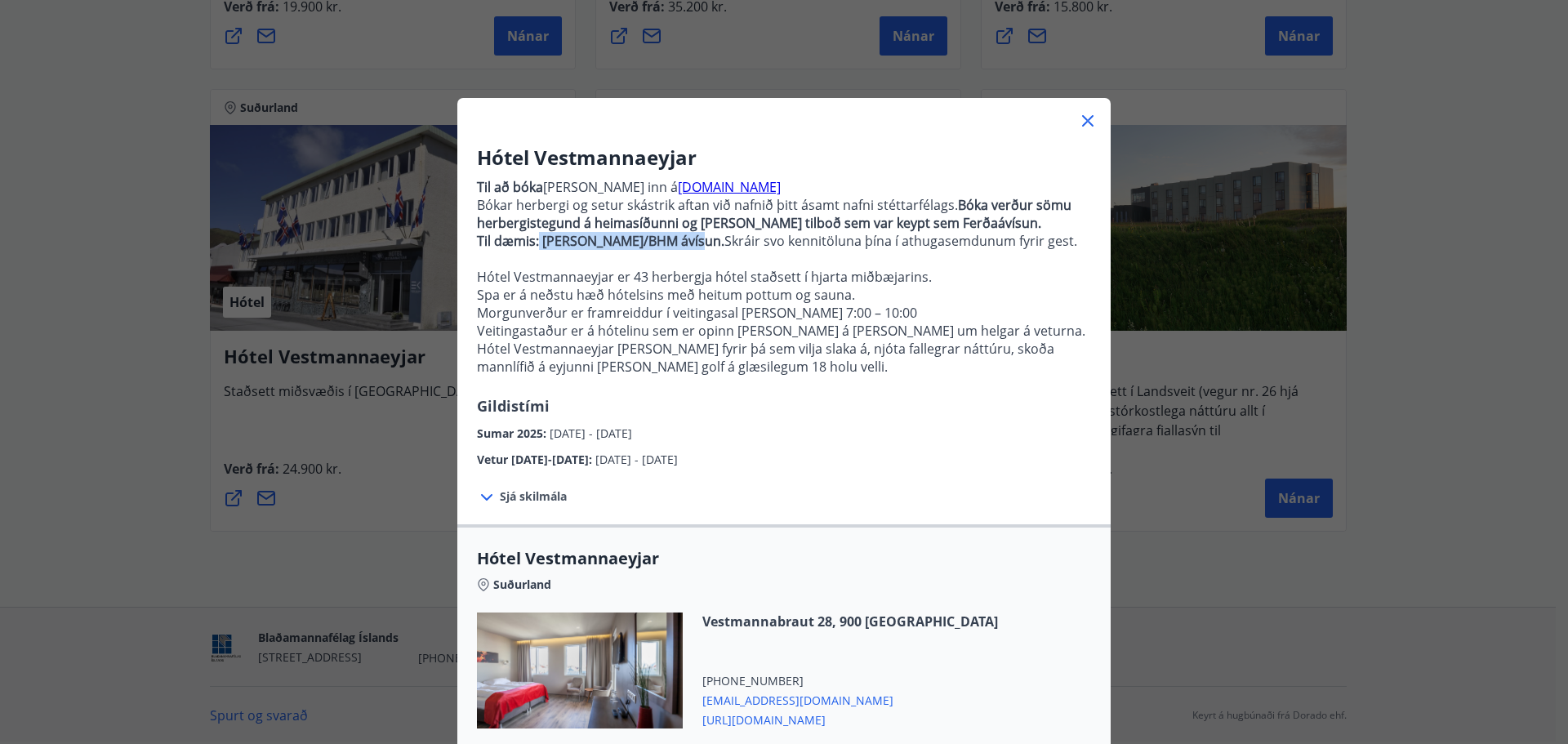
drag, startPoint x: 533, startPoint y: 241, endPoint x: 685, endPoint y: 241, distance: 152.0
click at [685, 241] on strong "Til dæmis: [PERSON_NAME]/BHM ávísun." at bounding box center [600, 241] width 247 height 18
copy strong "Jón Jónsson/BHM ávísun"
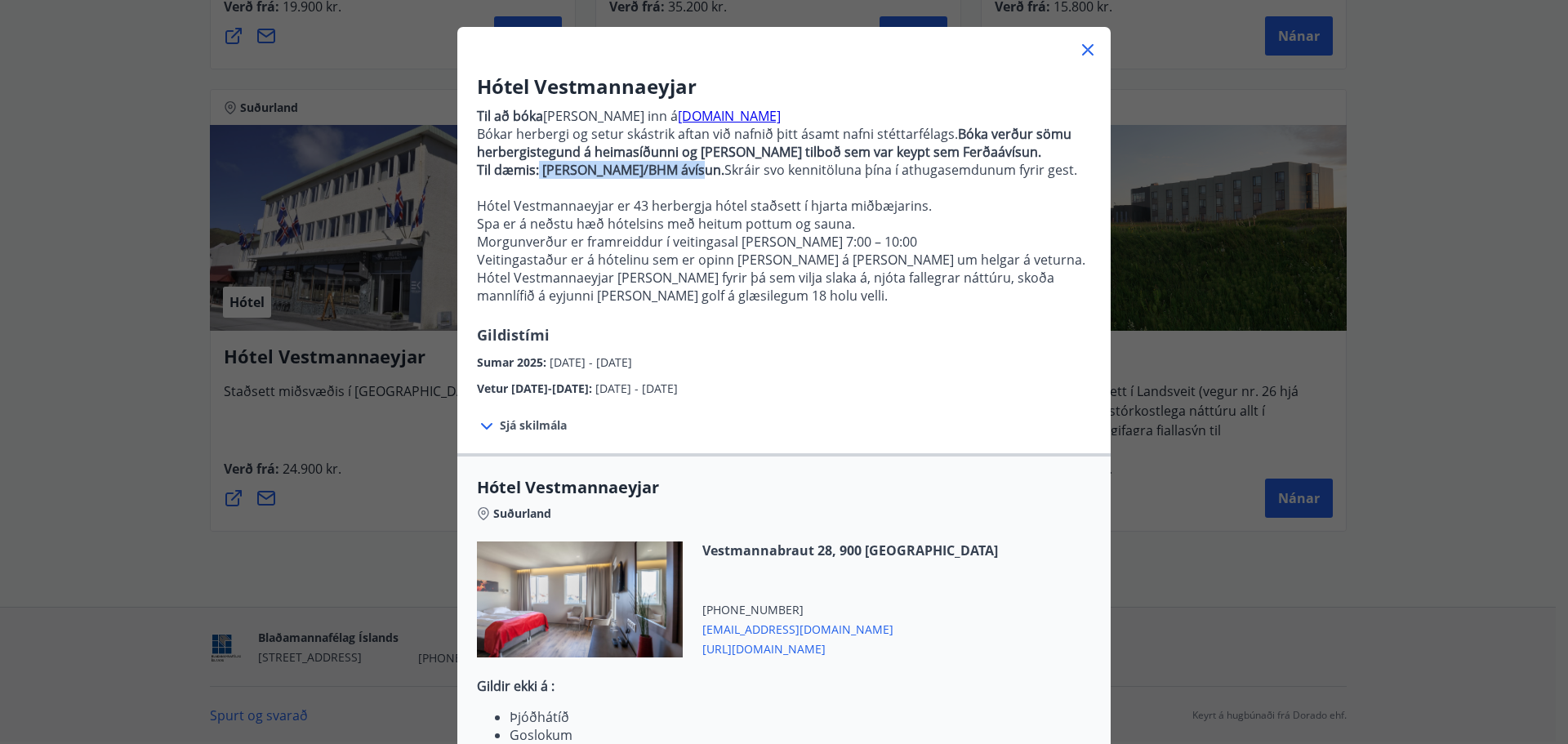
scroll to position [277, 0]
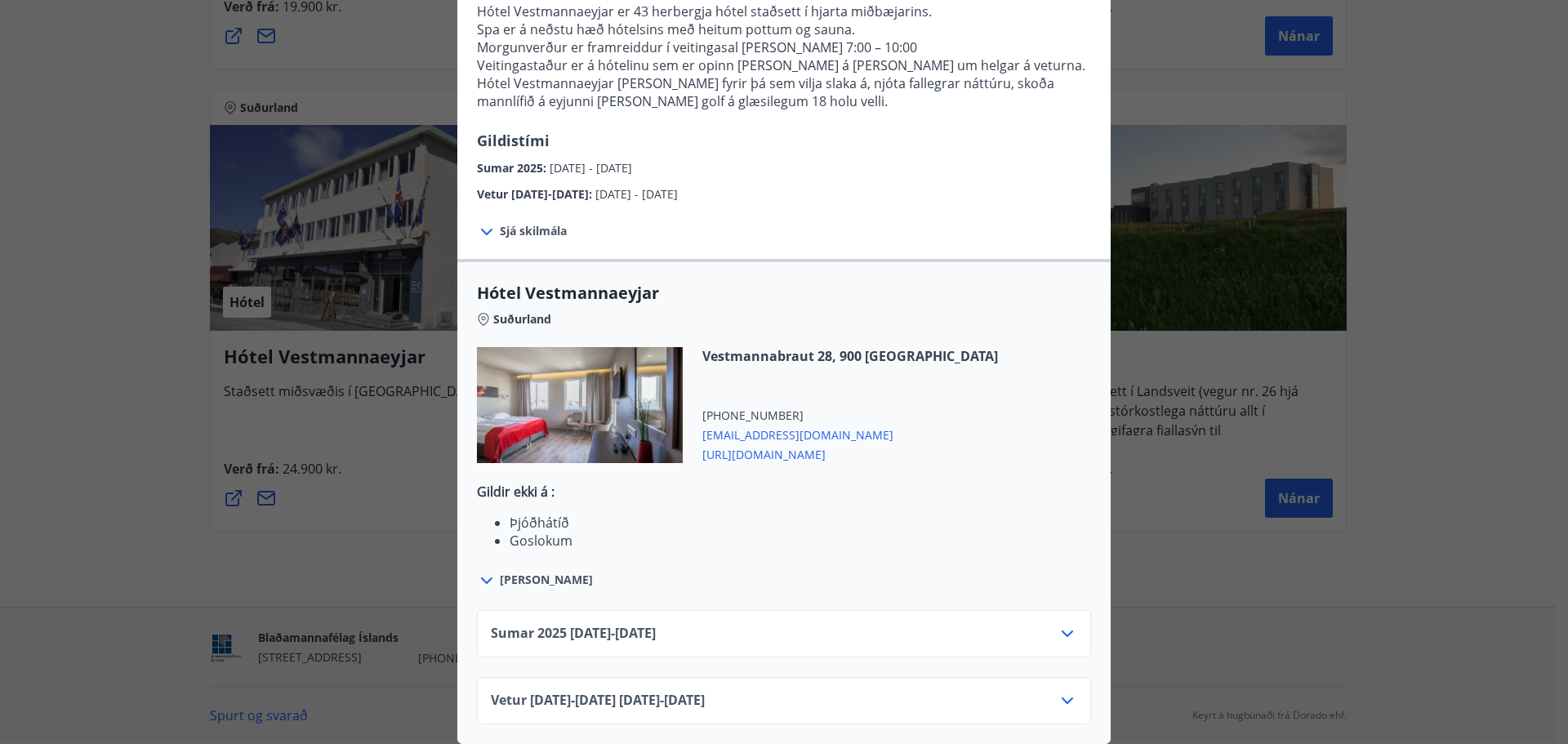
click at [1057, 624] on icon at bounding box center [1067, 634] width 20 height 20
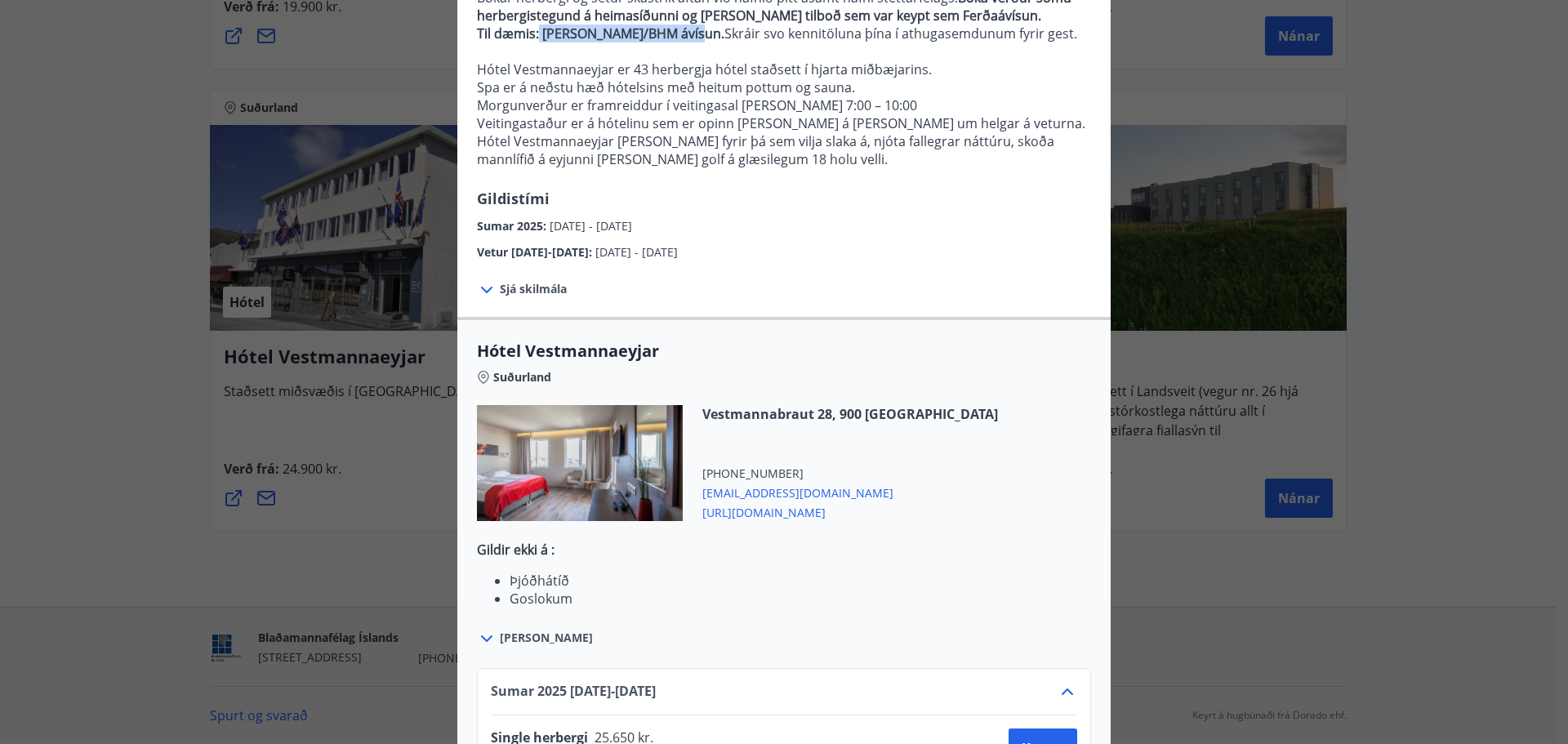
scroll to position [68, 0]
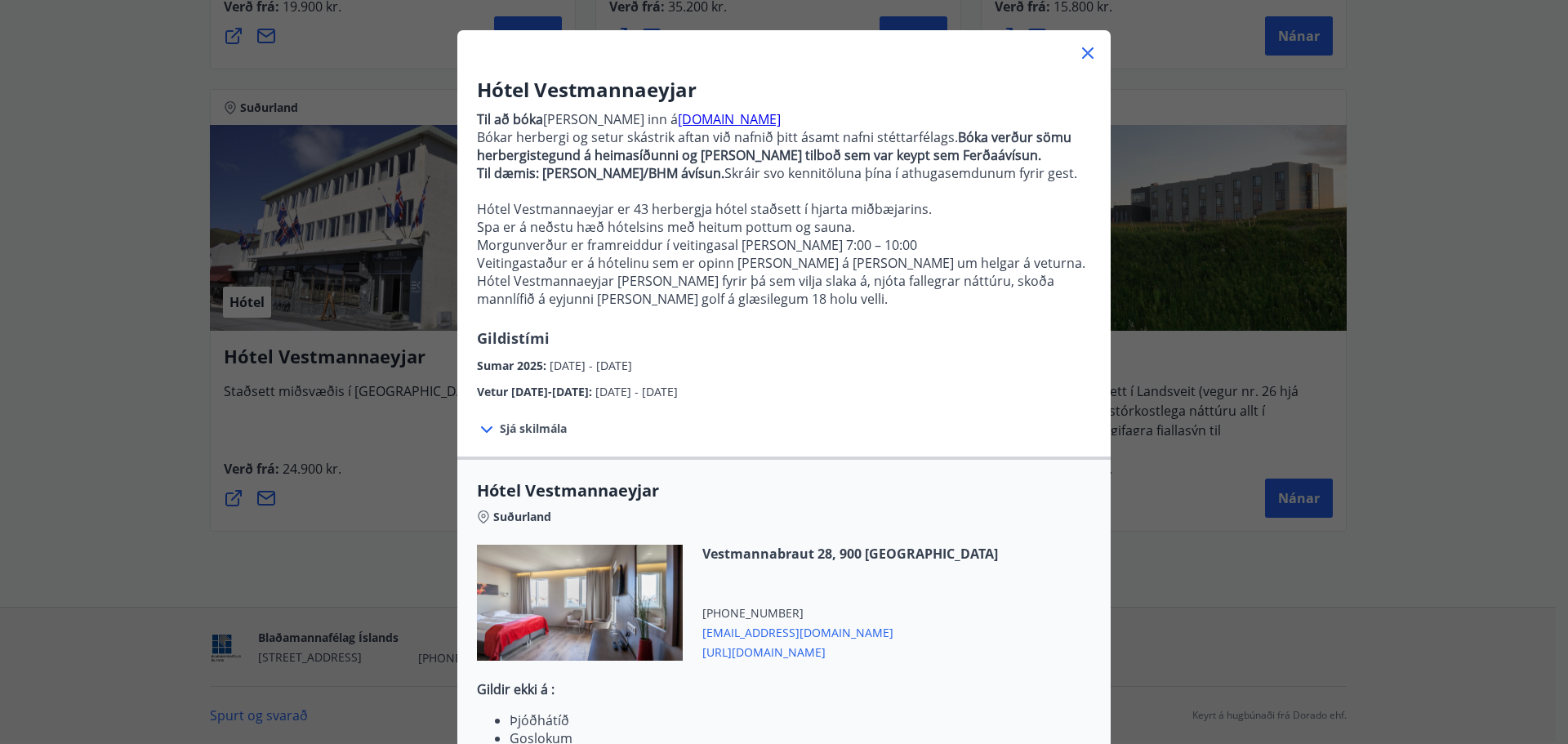
click at [508, 442] on div "Sjá skilmála Afbóka þarf með 7 daga fyrirvara." at bounding box center [580, 429] width 244 height 55
click at [492, 430] on div at bounding box center [488, 428] width 23 height 21
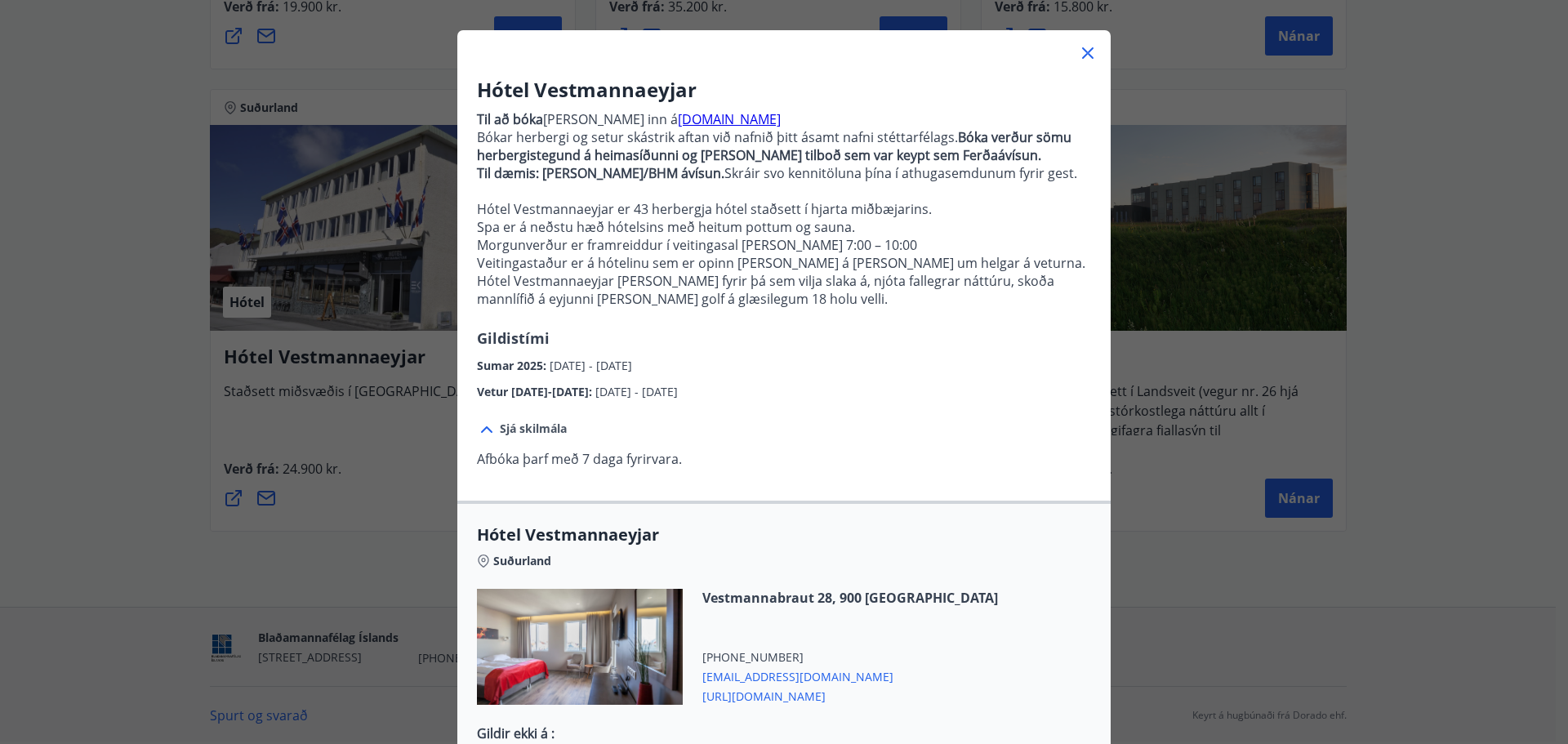
click at [686, 120] on link "[DOMAIN_NAME]" at bounding box center [729, 119] width 103 height 18
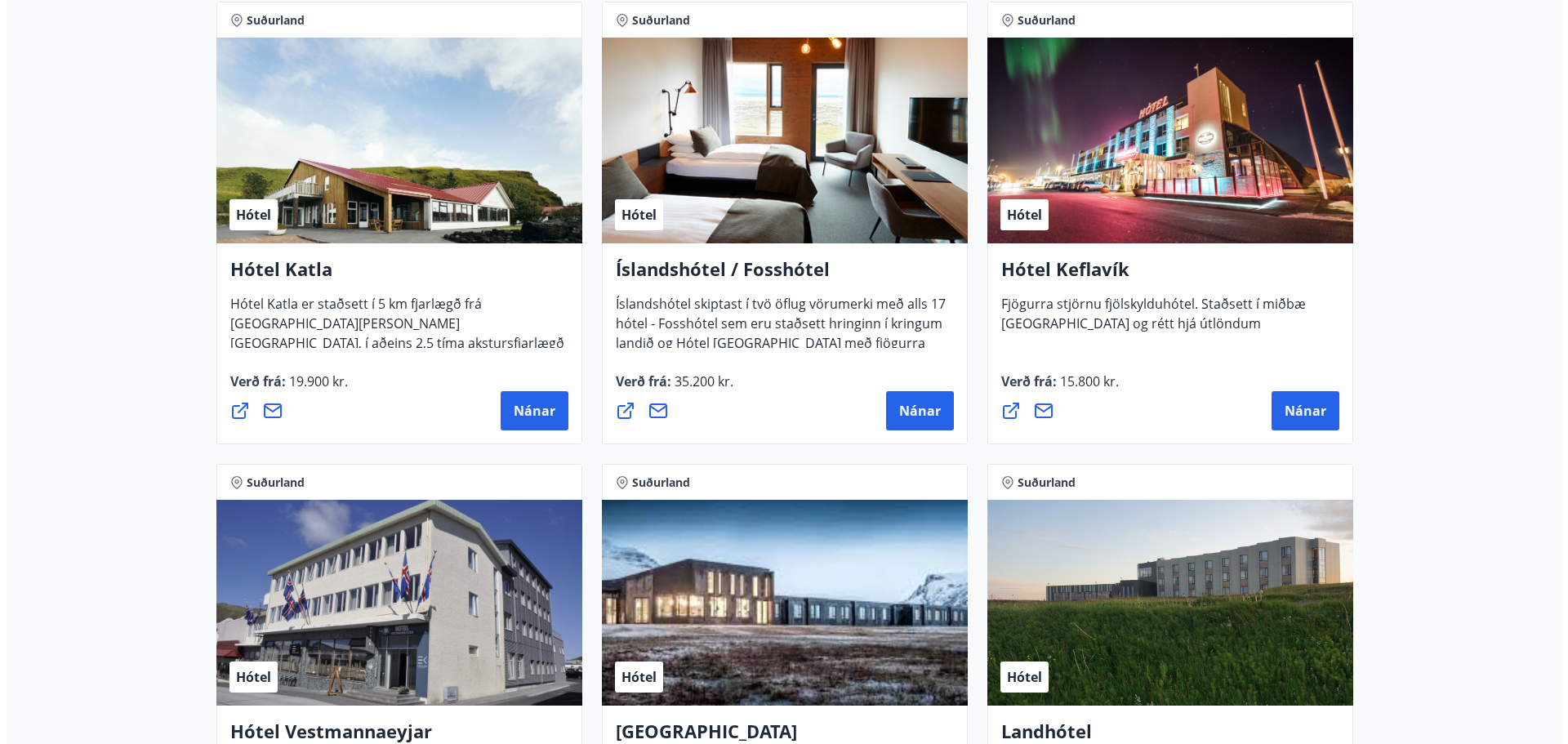
scroll to position [1144, 0]
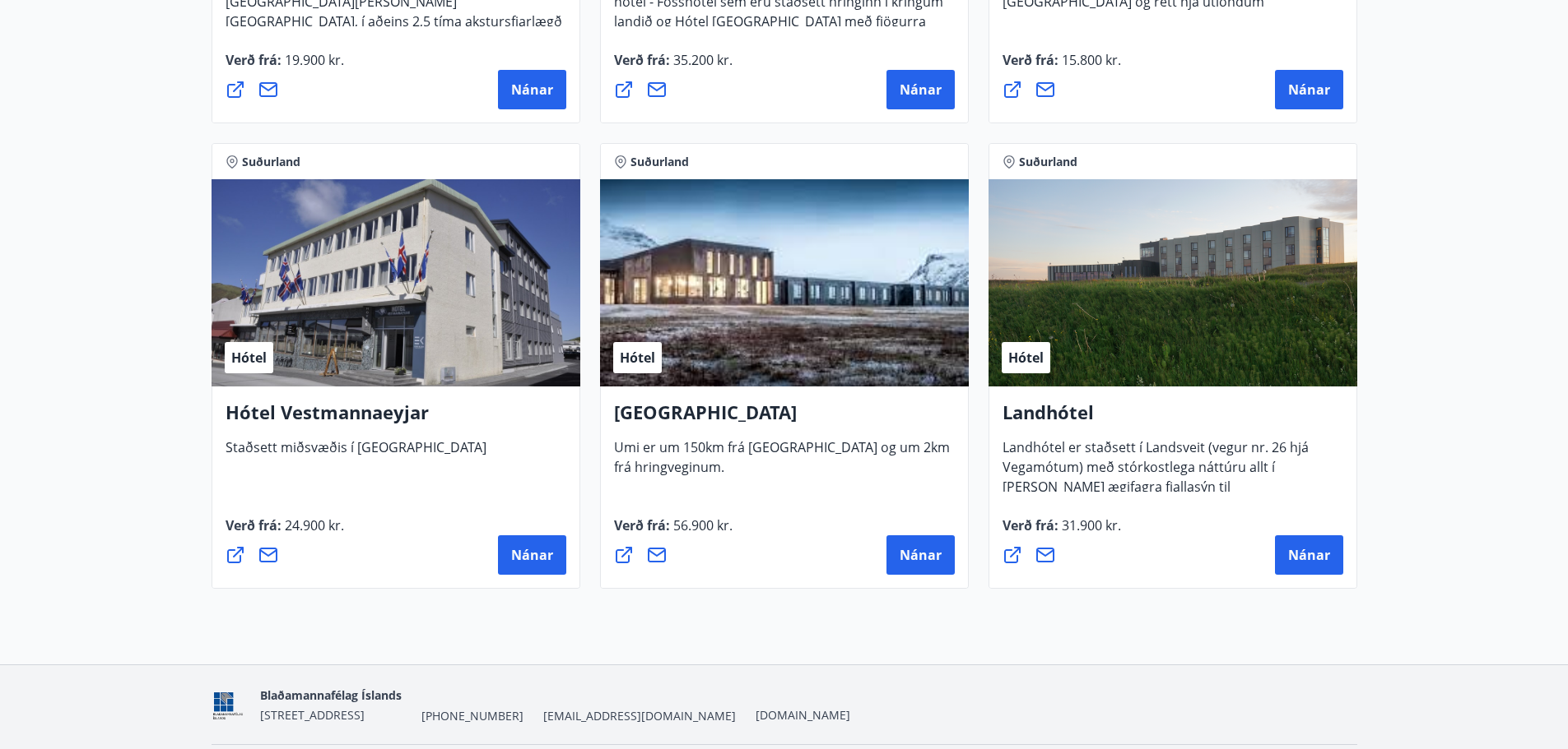
click at [366, 270] on div "Hótel" at bounding box center [396, 282] width 369 height 207
click at [543, 552] on span "Nánar" at bounding box center [532, 555] width 42 height 18
